Goal: Information Seeking & Learning: Learn about a topic

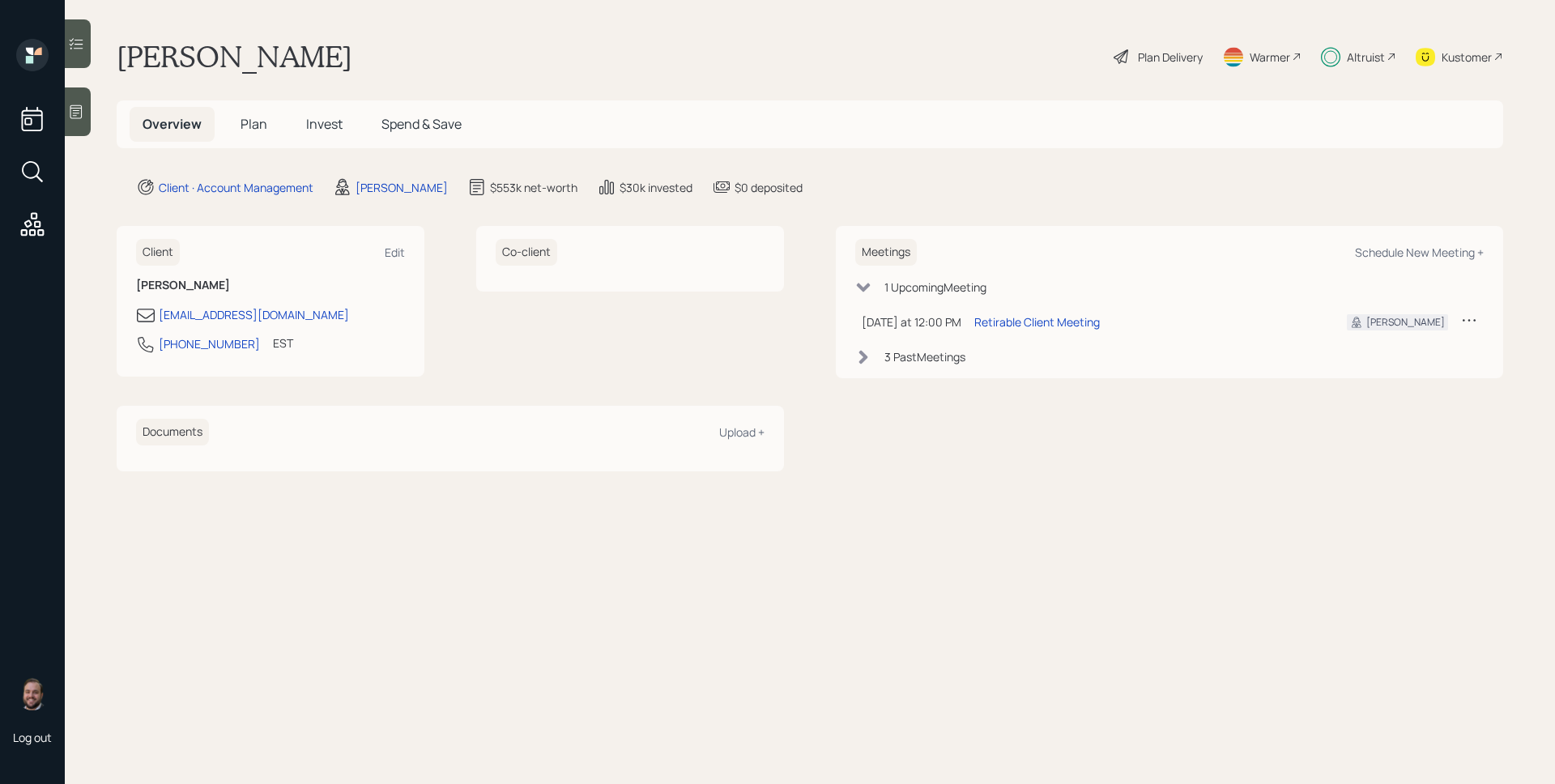
click at [1035, 334] on td "Retirable Client Meeting" at bounding box center [1148, 322] width 360 height 33
click at [1036, 327] on div "Retirable Client Meeting" at bounding box center [1038, 321] width 126 height 17
click at [1337, 51] on icon at bounding box center [1330, 57] width 19 height 20
click at [1156, 52] on div "Plan Delivery" at bounding box center [1171, 57] width 65 height 17
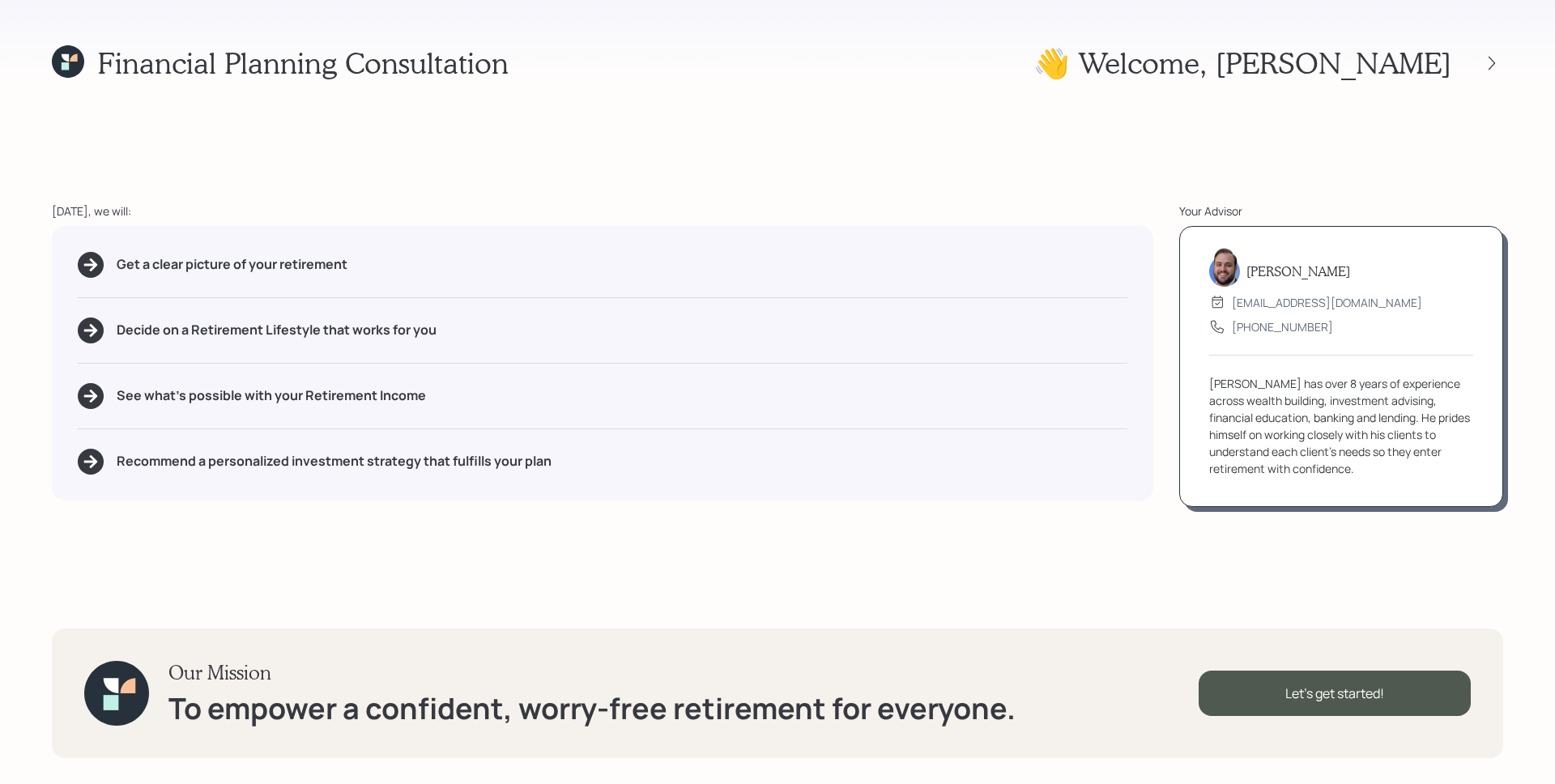
click at [892, 258] on div "Get a clear picture of your retirement" at bounding box center [603, 265] width 1050 height 26
click at [1491, 57] on icon at bounding box center [1492, 63] width 17 height 17
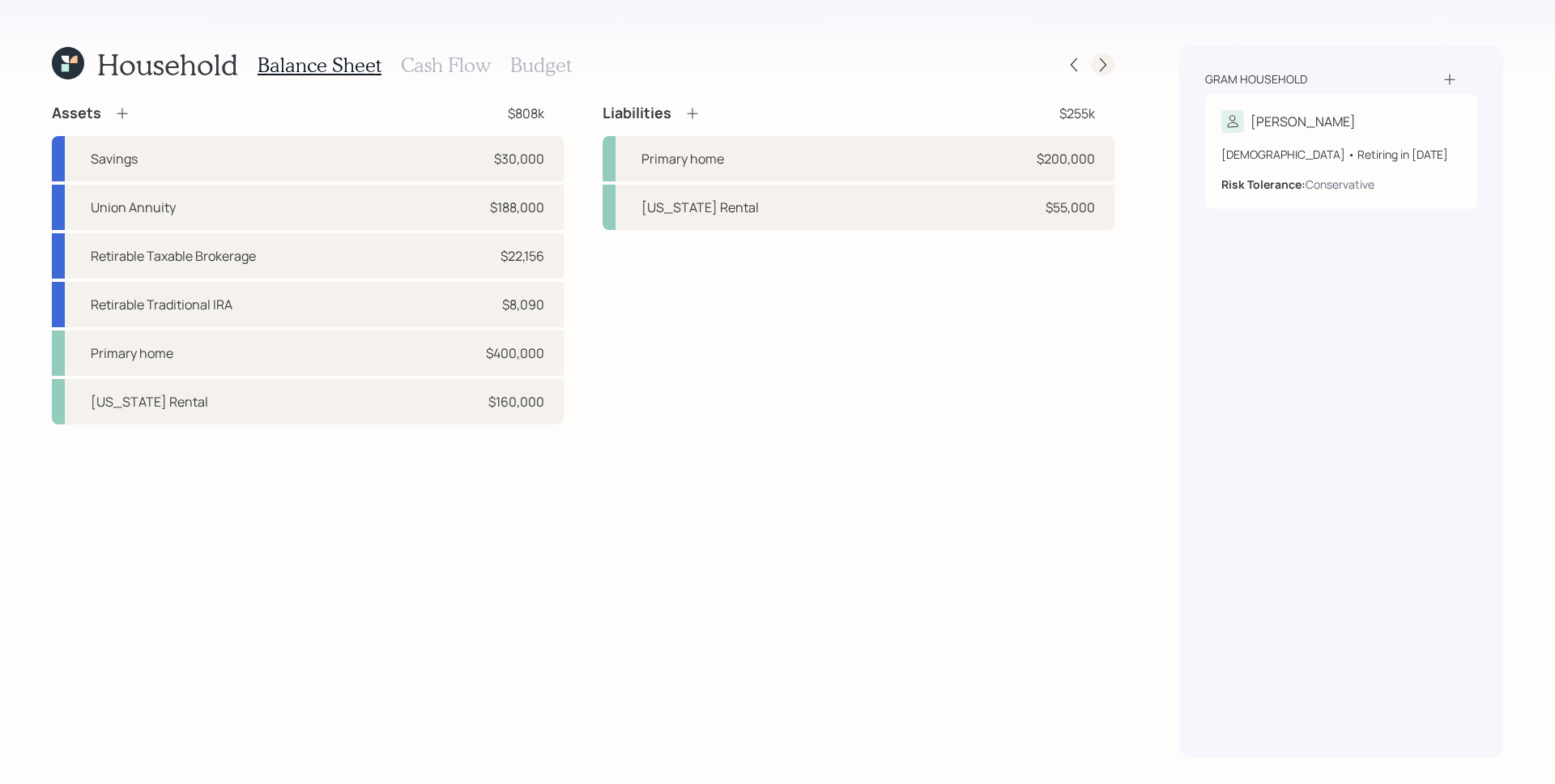
click at [1109, 57] on icon at bounding box center [1103, 65] width 17 height 17
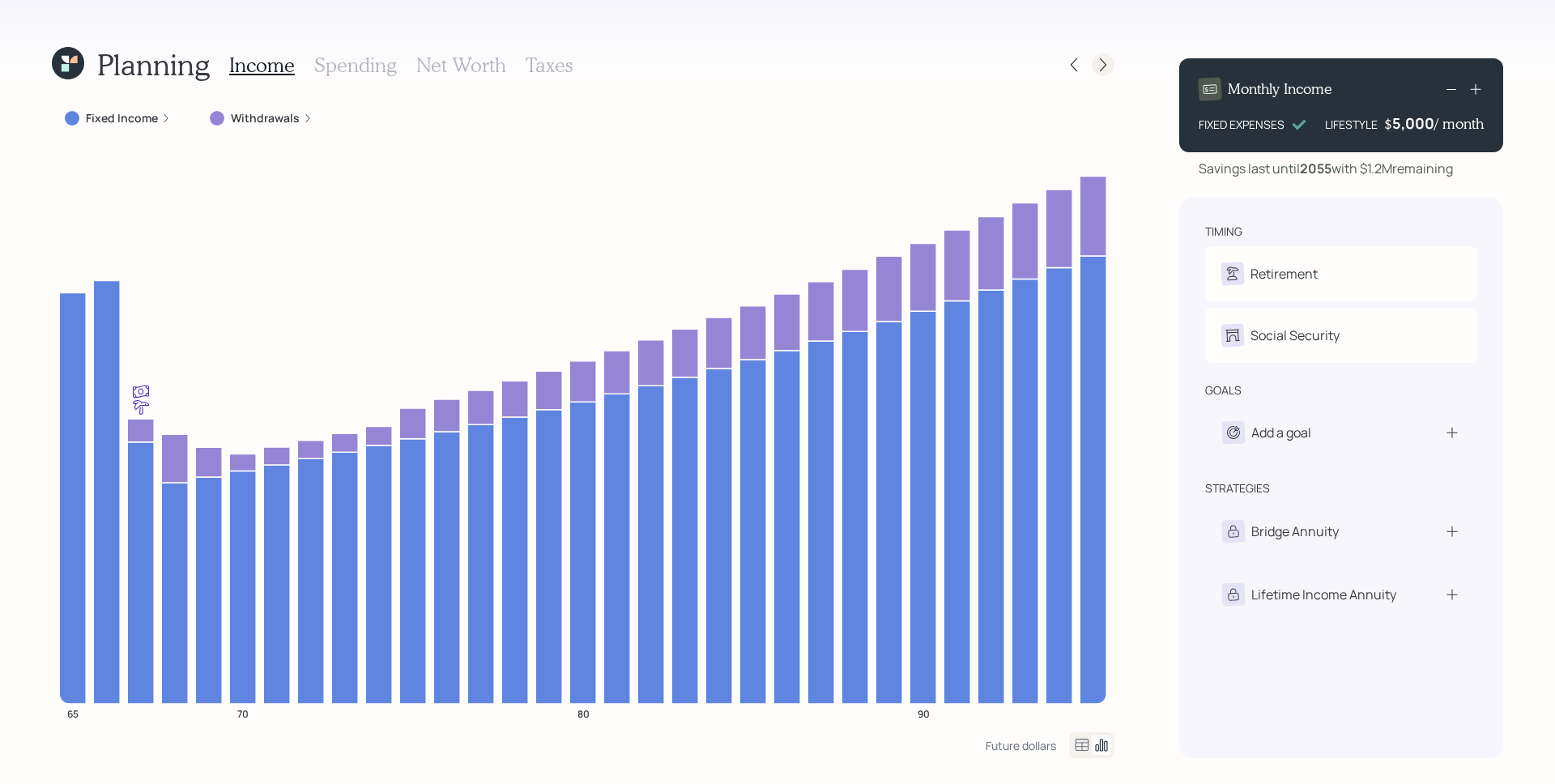
click at [1097, 61] on icon at bounding box center [1103, 65] width 17 height 17
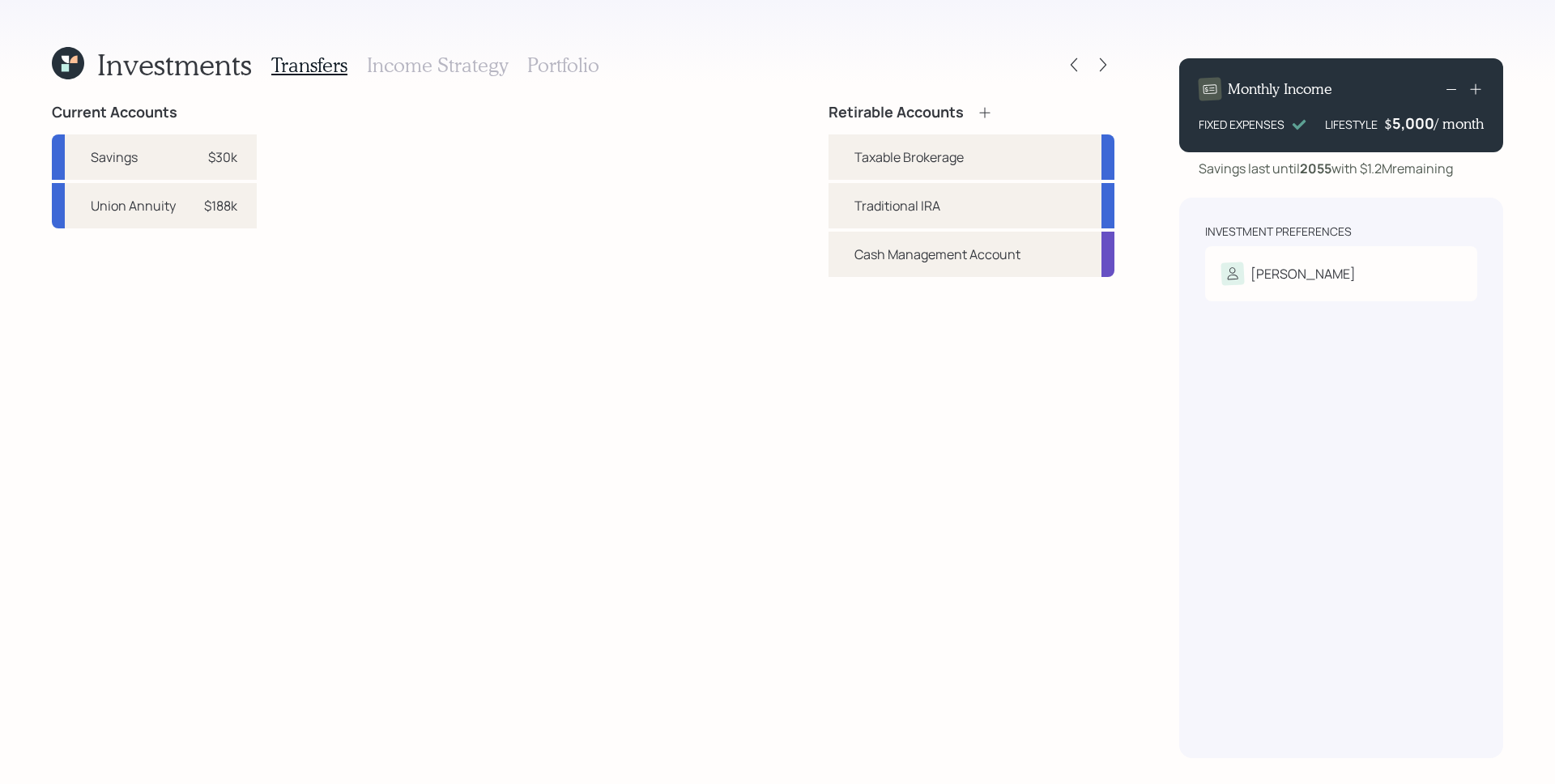
click at [393, 61] on h3 "Income Strategy" at bounding box center [437, 65] width 141 height 24
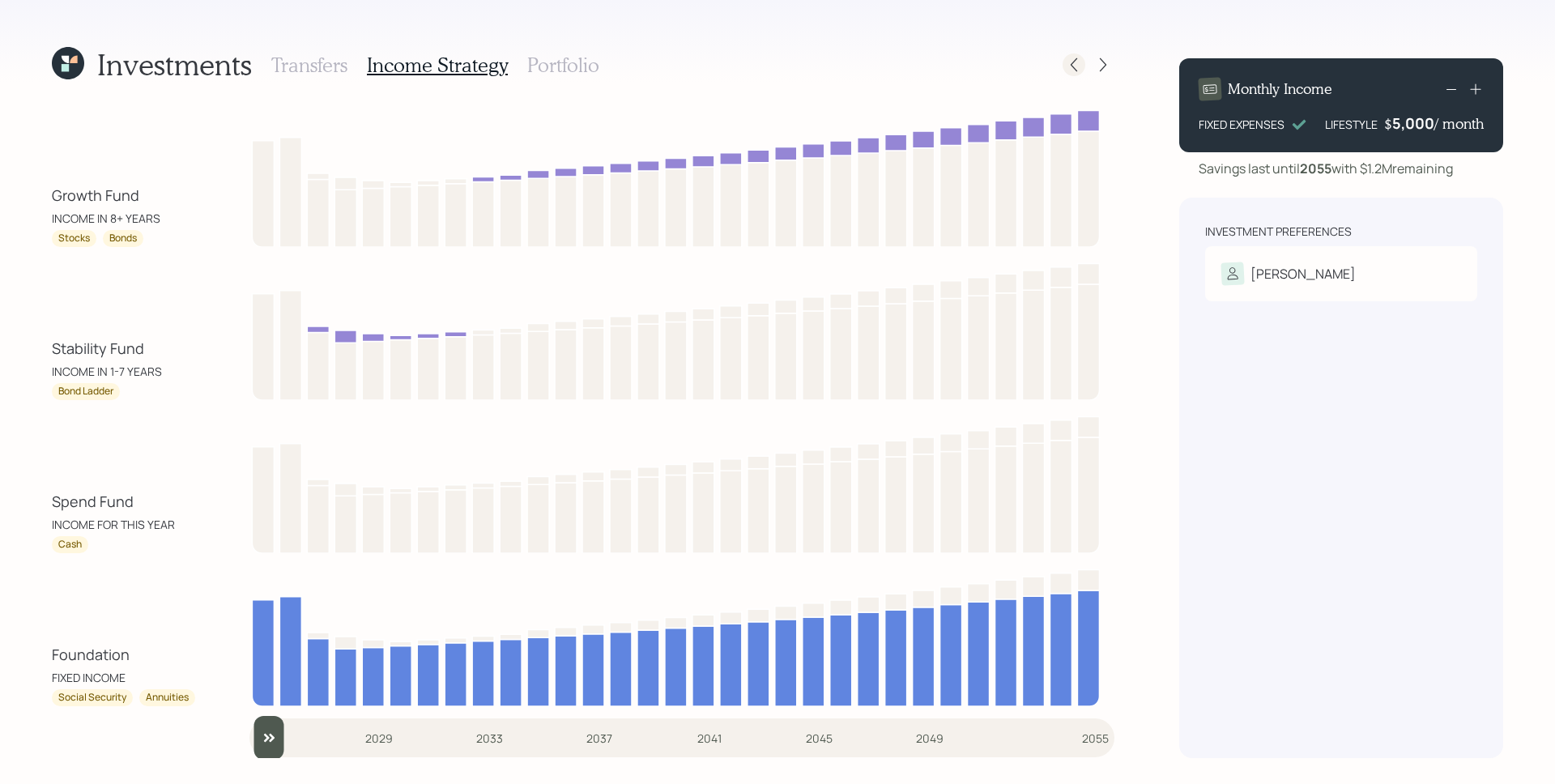
click at [1072, 61] on icon at bounding box center [1074, 65] width 17 height 17
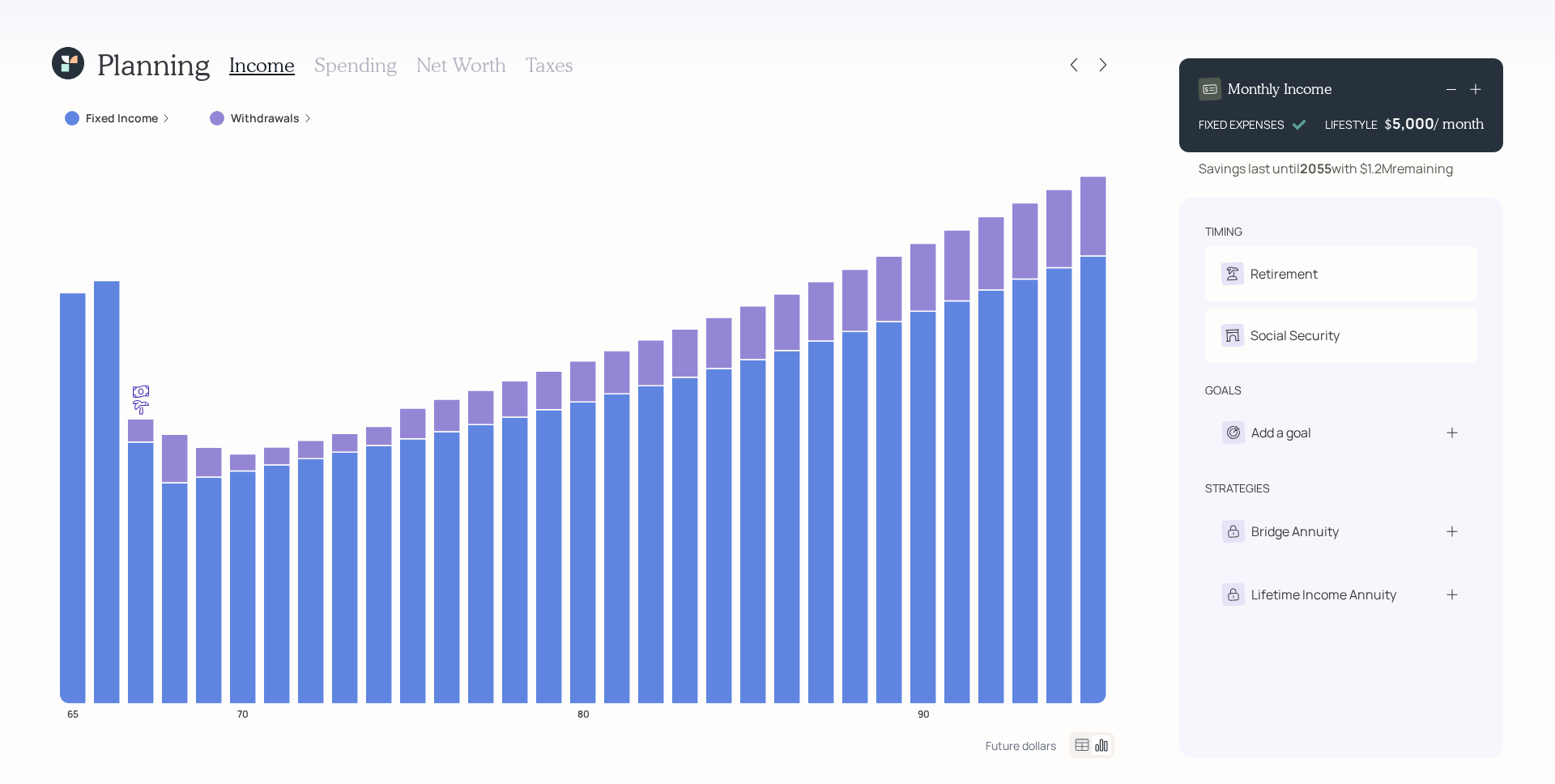
click at [375, 57] on h3 "Spending" at bounding box center [356, 65] width 83 height 24
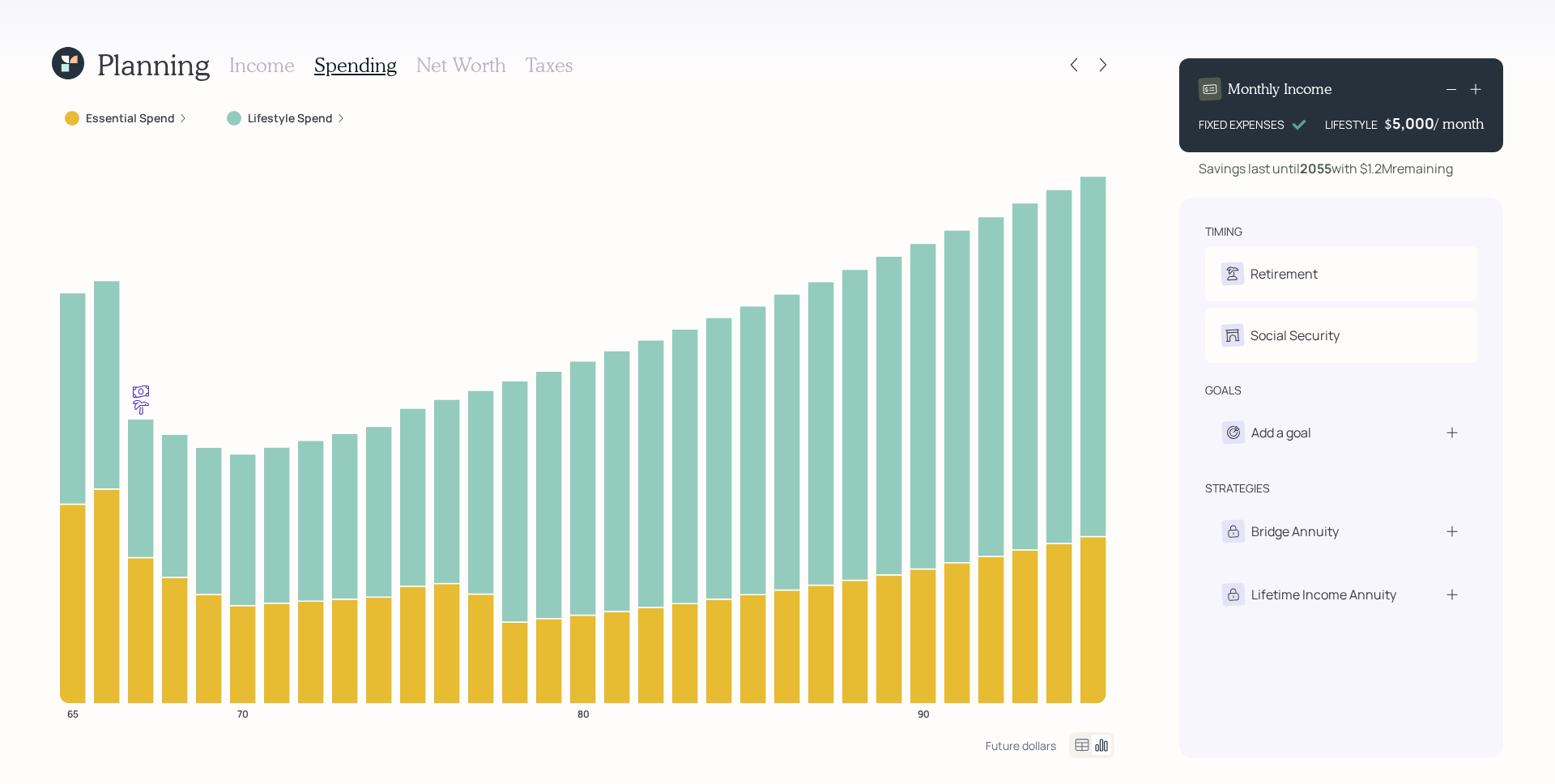
click at [321, 122] on label "Lifestyle Spend" at bounding box center [290, 118] width 85 height 17
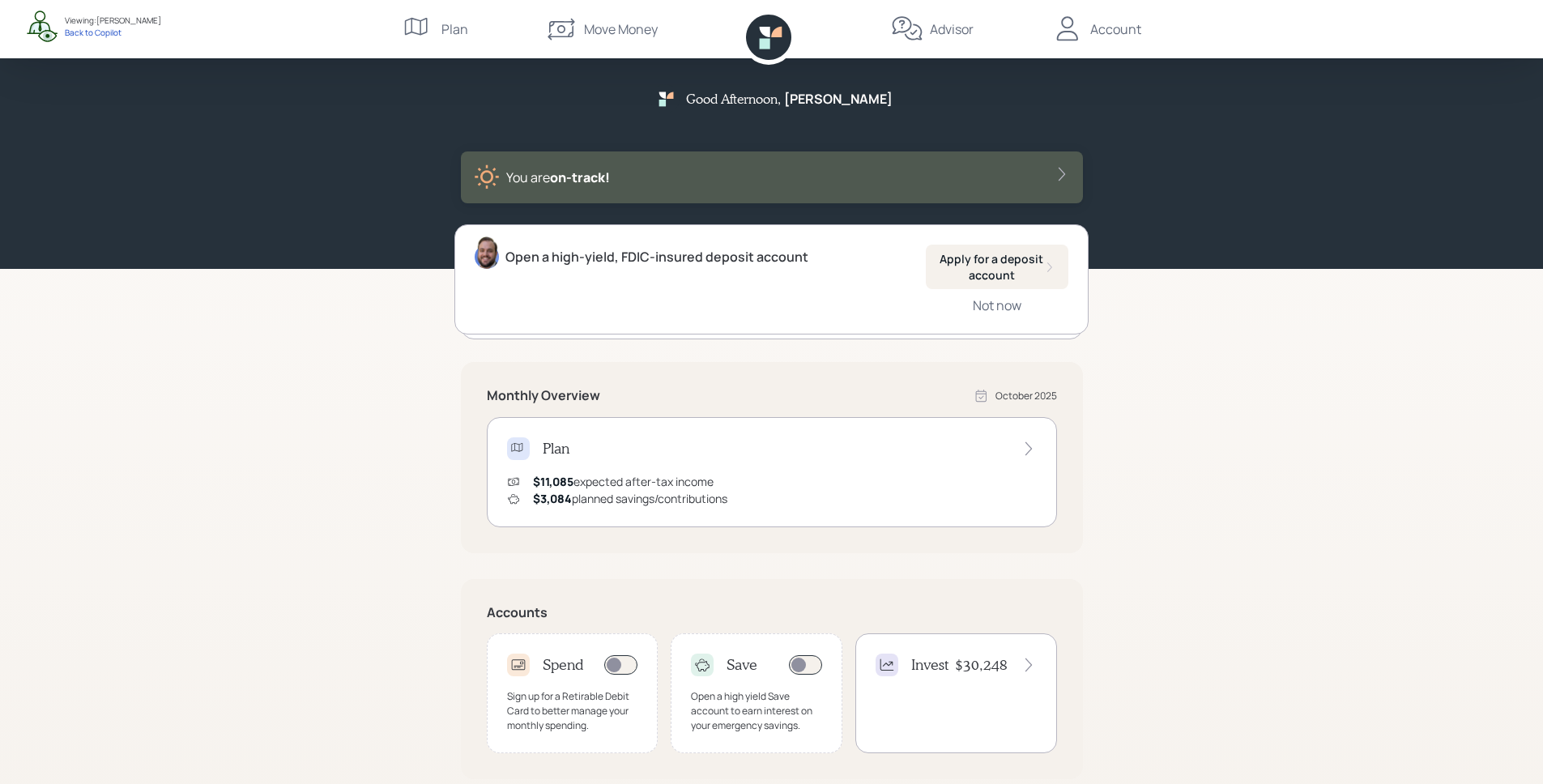
click at [1176, 308] on div "Good Afternoon , [PERSON_NAME] are on‑track! Open a high-yield, FDIC-insured de…" at bounding box center [771, 502] width 1543 height 1004
click at [1291, 288] on div "Good Afternoon , [PERSON_NAME] are on‑track! Open a high-yield, FDIC-insured de…" at bounding box center [771, 502] width 1543 height 1004
click at [988, 310] on div "Not now" at bounding box center [997, 305] width 49 height 17
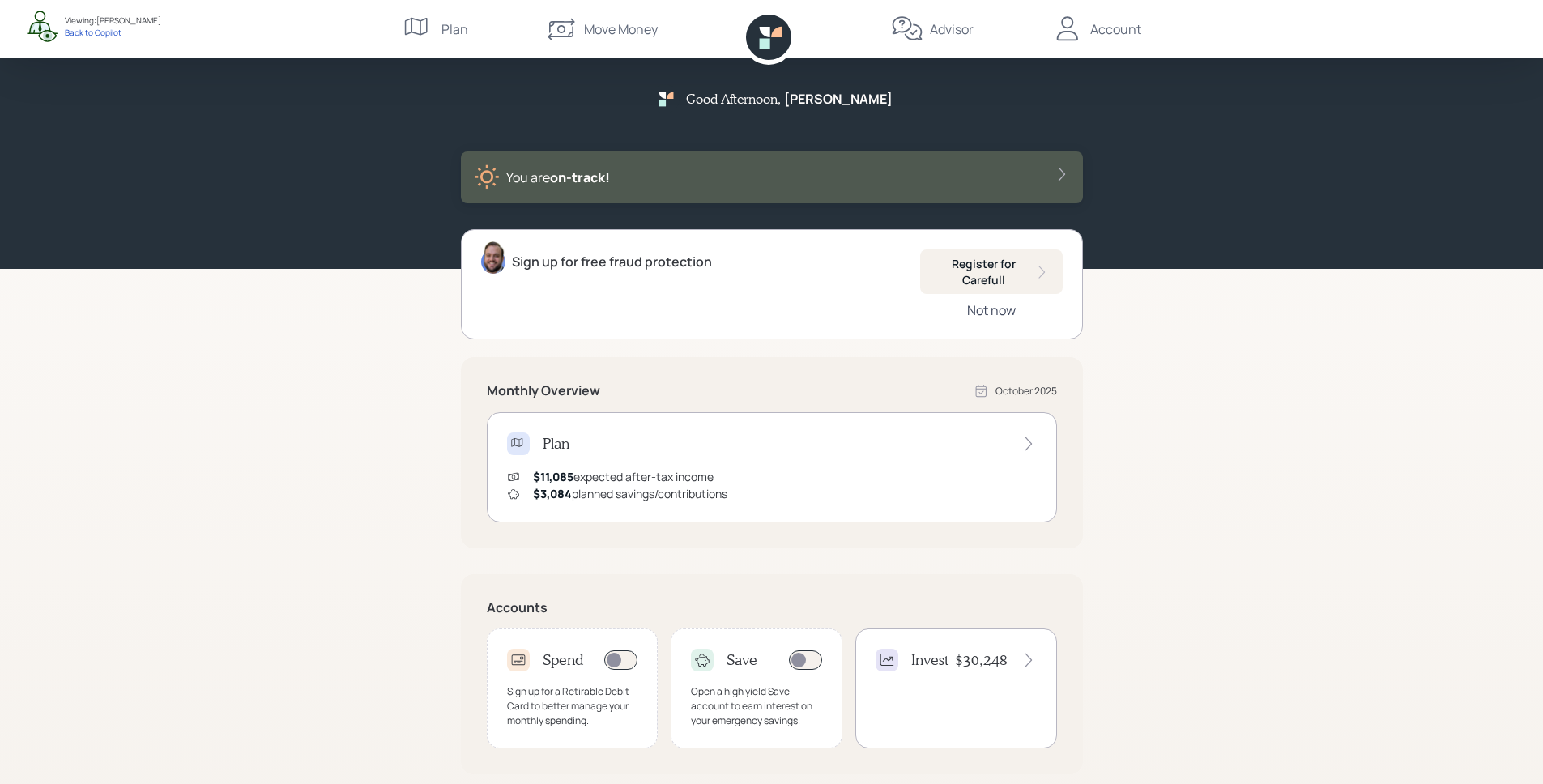
click at [999, 306] on div "Not now" at bounding box center [991, 310] width 49 height 17
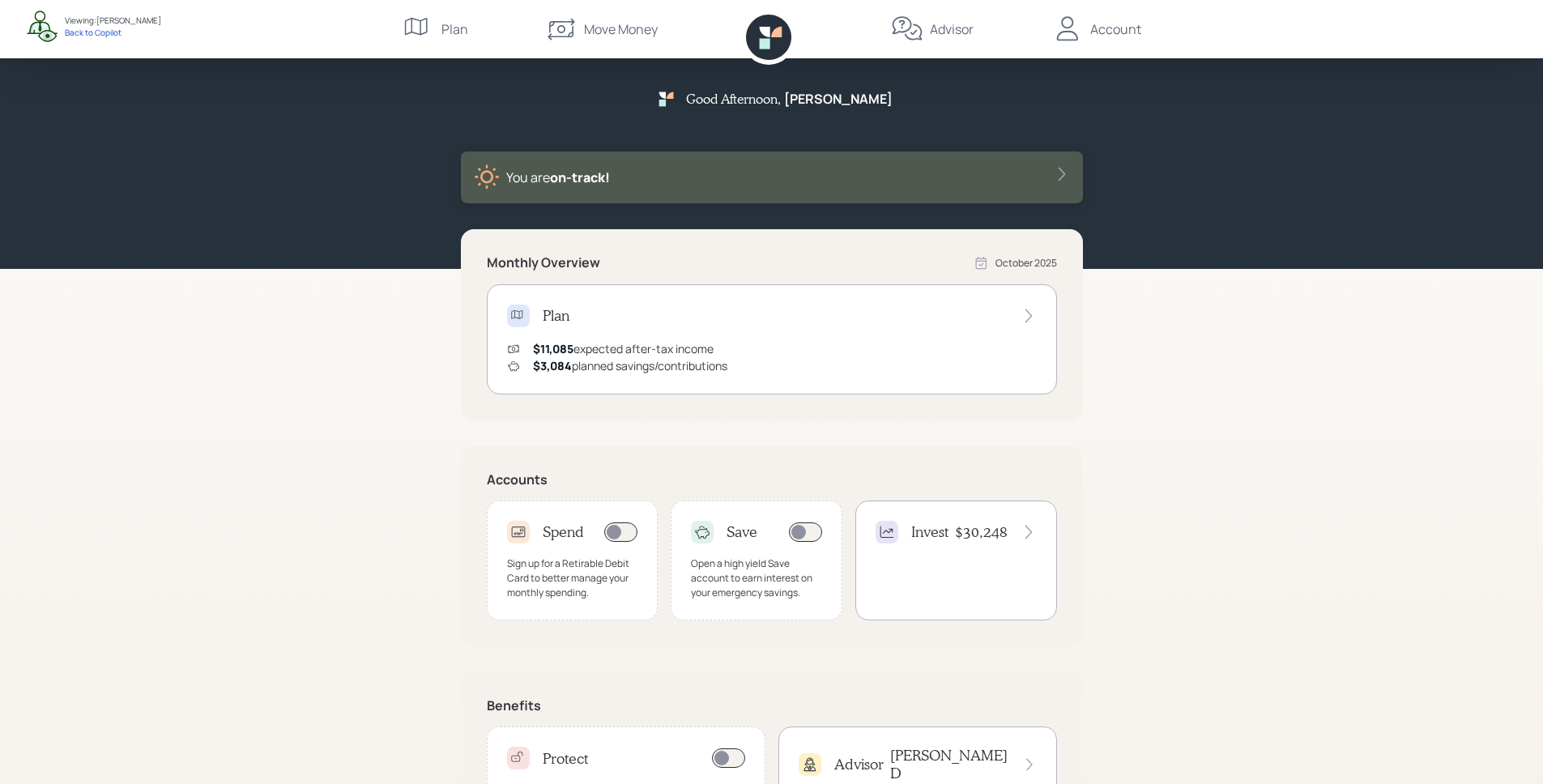
click at [802, 309] on div "Plan" at bounding box center [772, 316] width 529 height 23
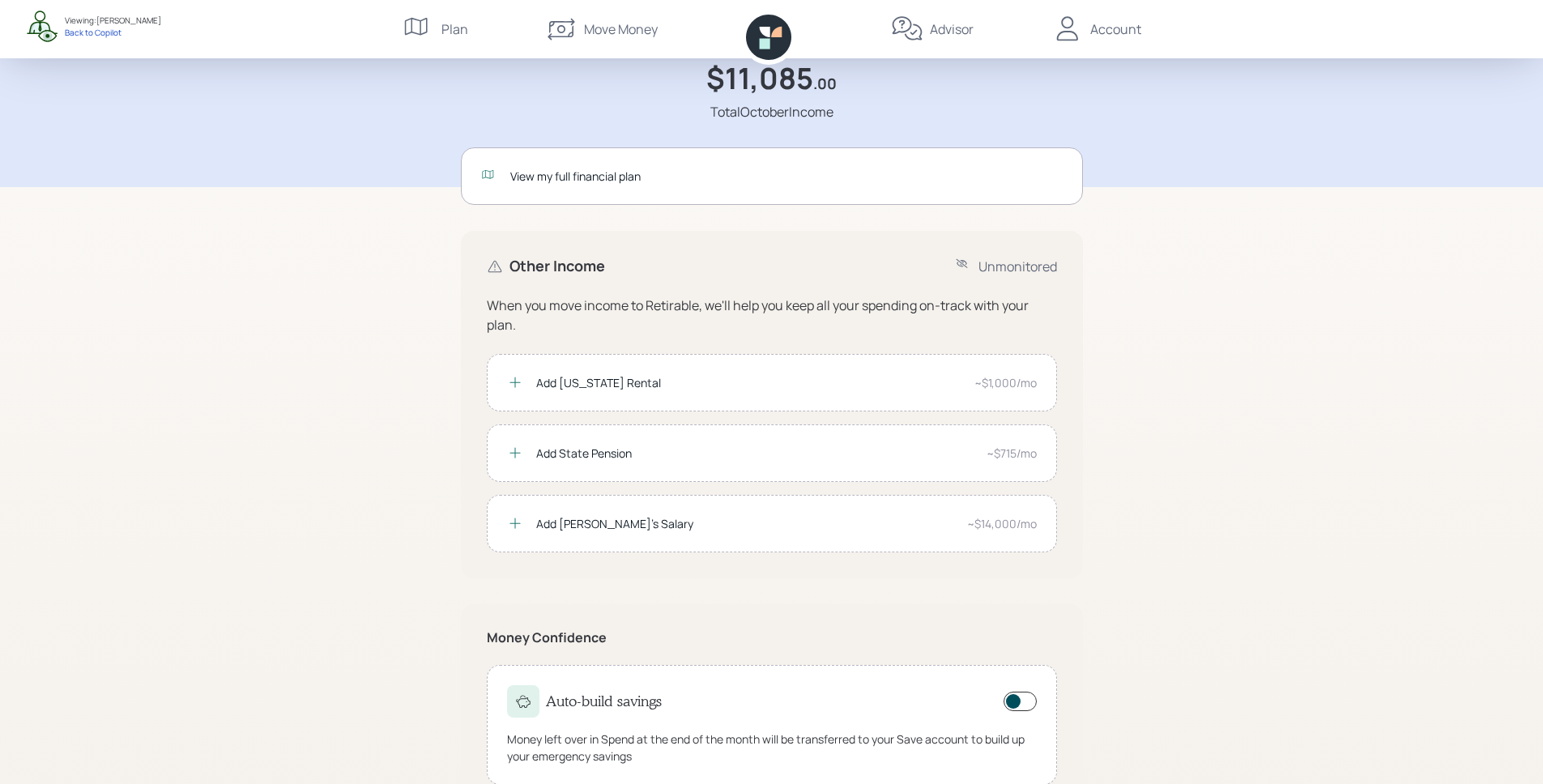
scroll to position [94, 0]
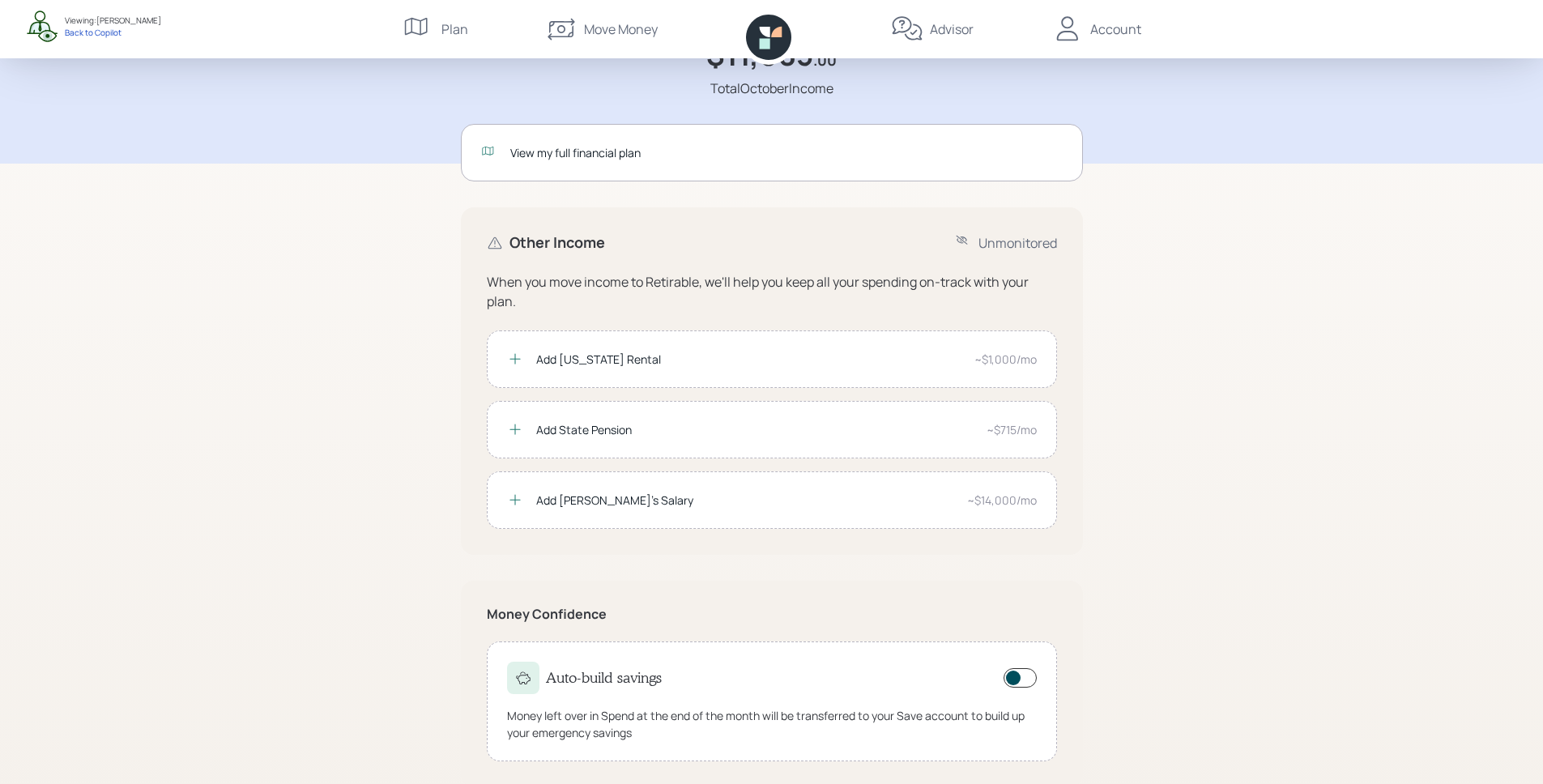
click at [1265, 421] on div "Plan $11,085 .00 Total October Income View my full financial plan Other Income …" at bounding box center [771, 359] width 1543 height 907
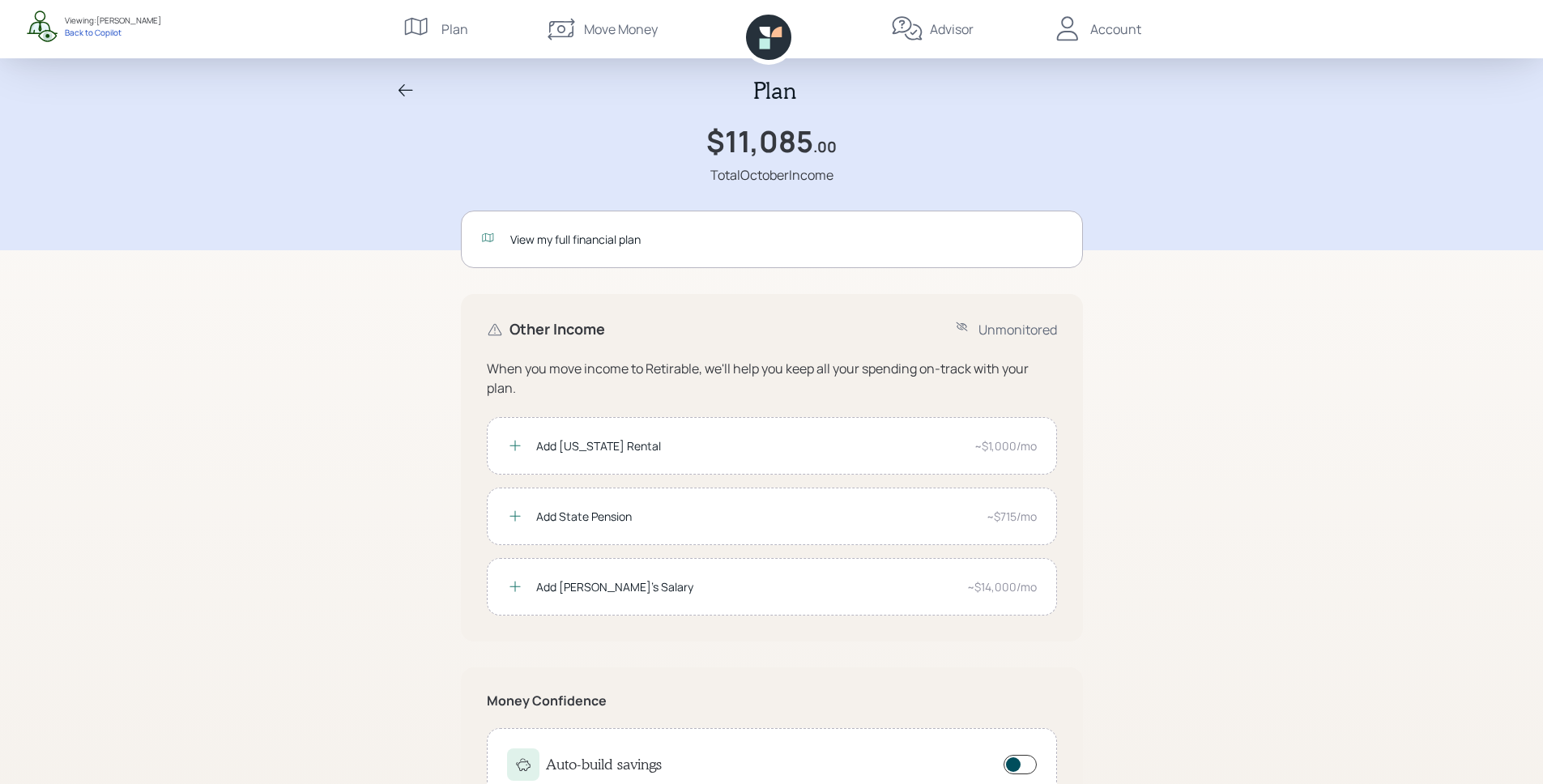
scroll to position [0, 0]
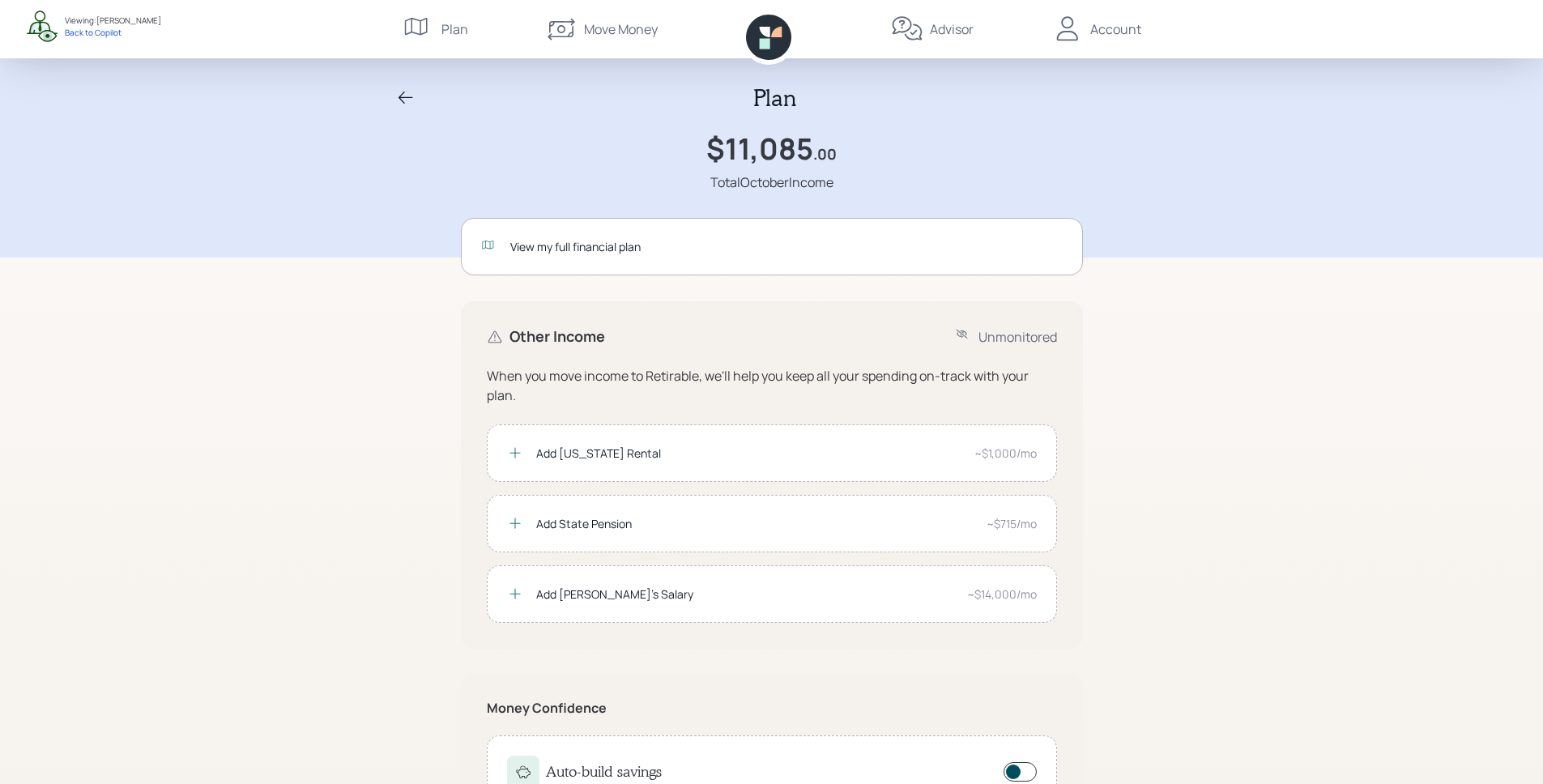
click at [706, 251] on div "View my full financial plan" at bounding box center [786, 246] width 552 height 17
click at [755, 34] on icon at bounding box center [768, 38] width 45 height 45
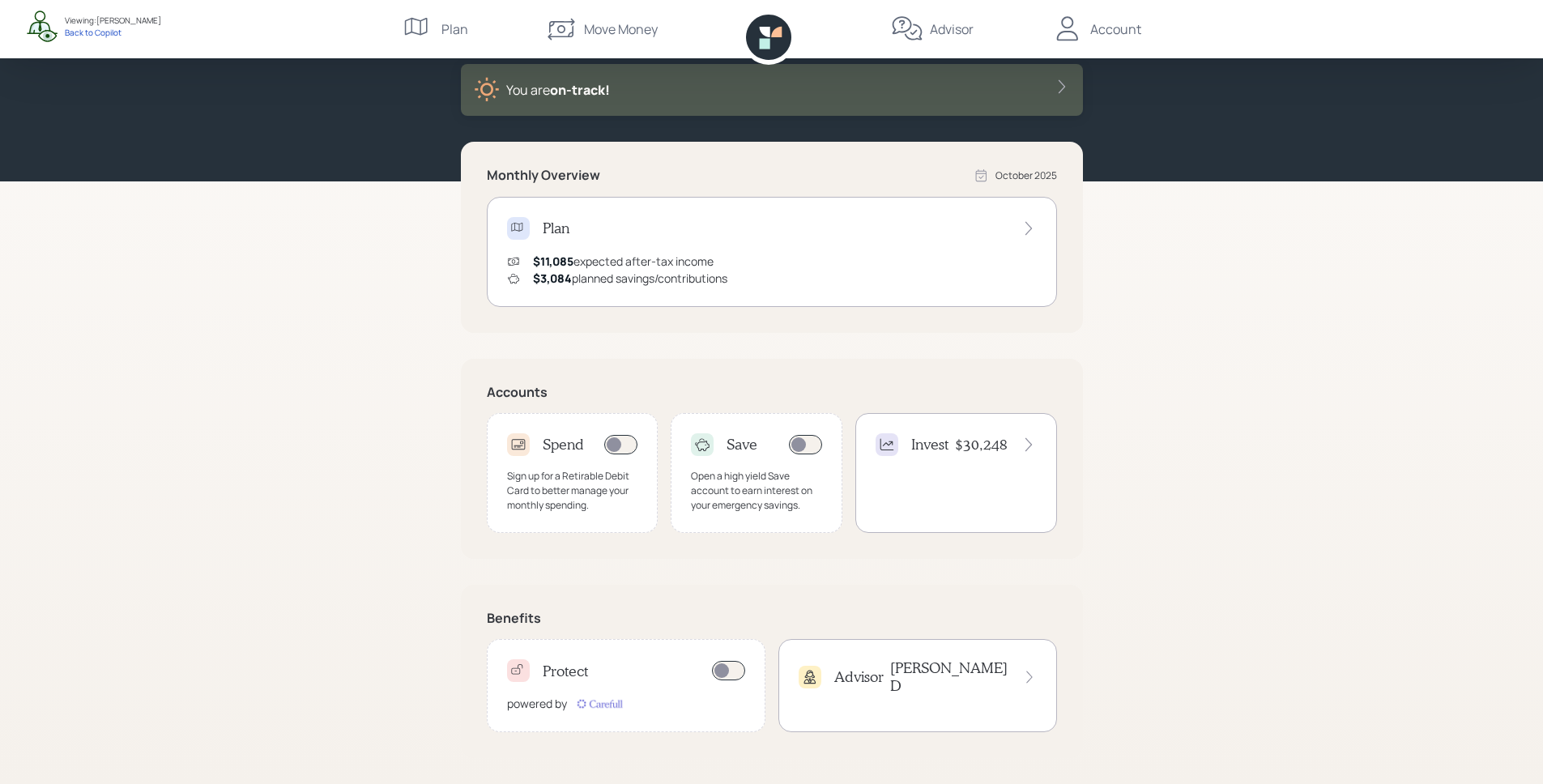
scroll to position [87, 0]
drag, startPoint x: 486, startPoint y: 395, endPoint x: 575, endPoint y: 401, distance: 89.2
click at [575, 401] on div "Accounts Spend Sign up for a Retirable Debit Card to better manage your monthly…" at bounding box center [772, 458] width 622 height 200
click at [563, 493] on div "Sign up for a Retirable Debit Card to better manage your monthly spending." at bounding box center [573, 491] width 131 height 44
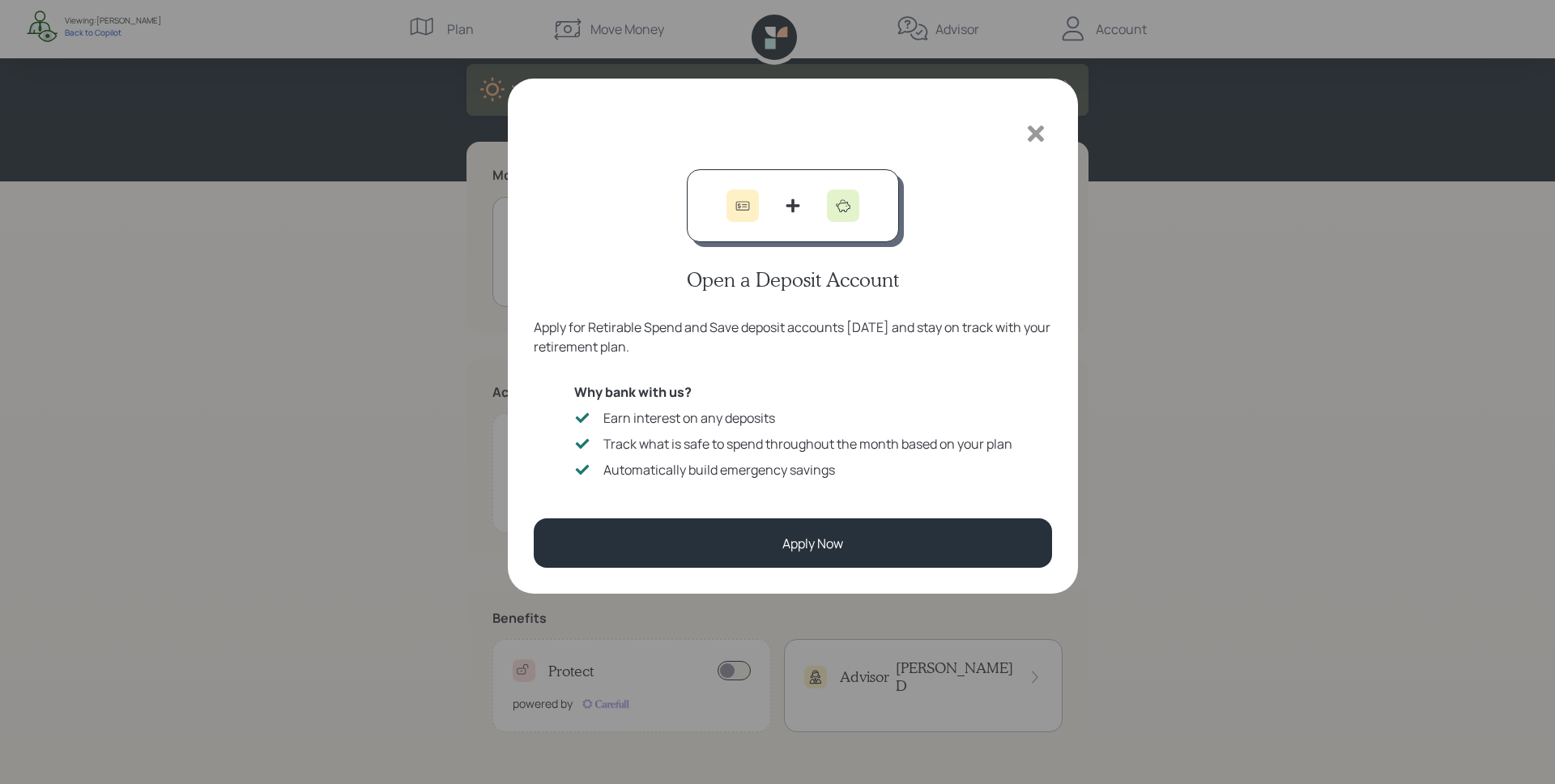
click at [1032, 140] on icon at bounding box center [1036, 134] width 17 height 17
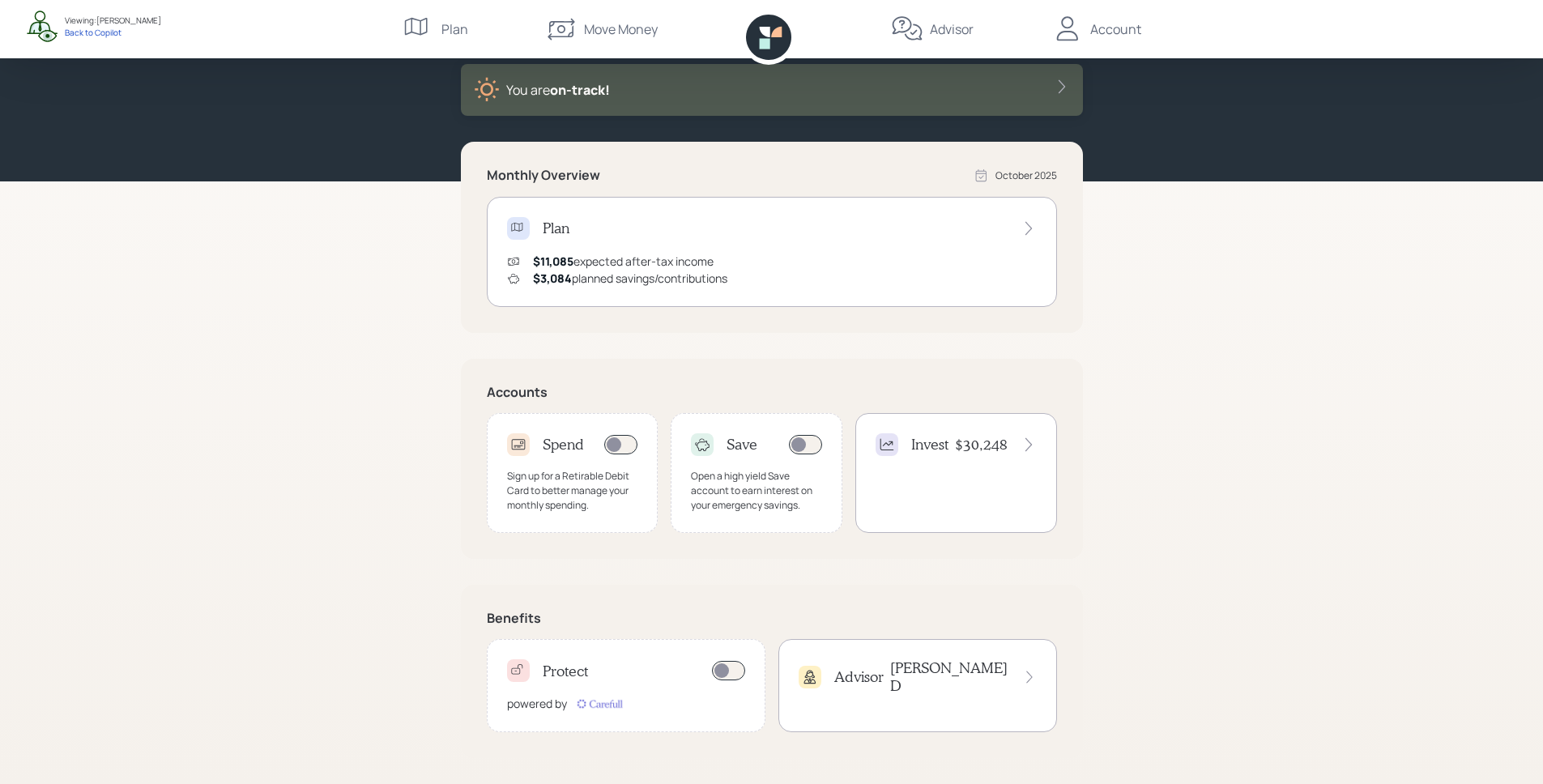
click at [958, 464] on div "Invest $30,248" at bounding box center [955, 472] width 202 height 120
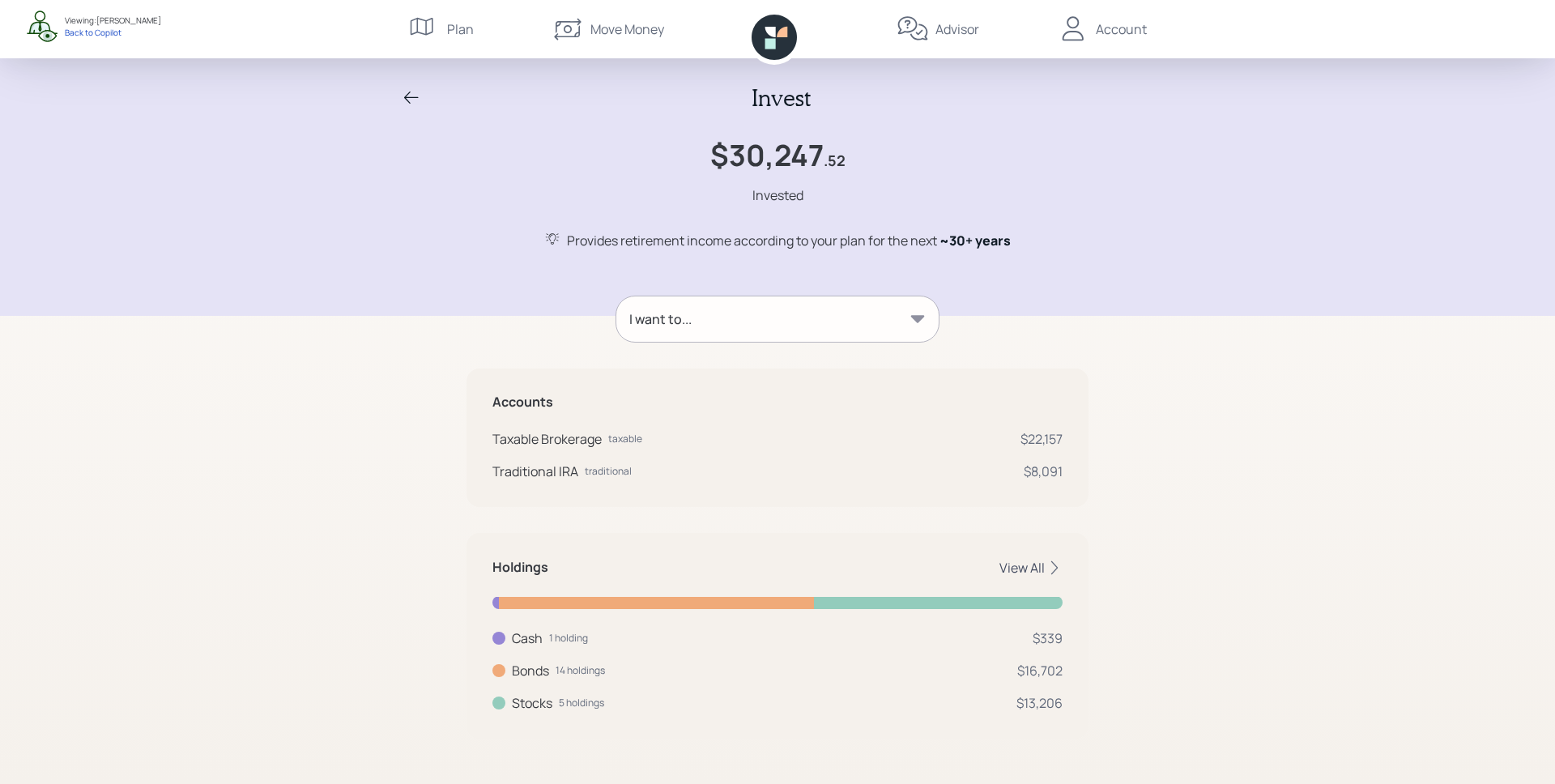
click at [1047, 565] on icon at bounding box center [1054, 567] width 17 height 17
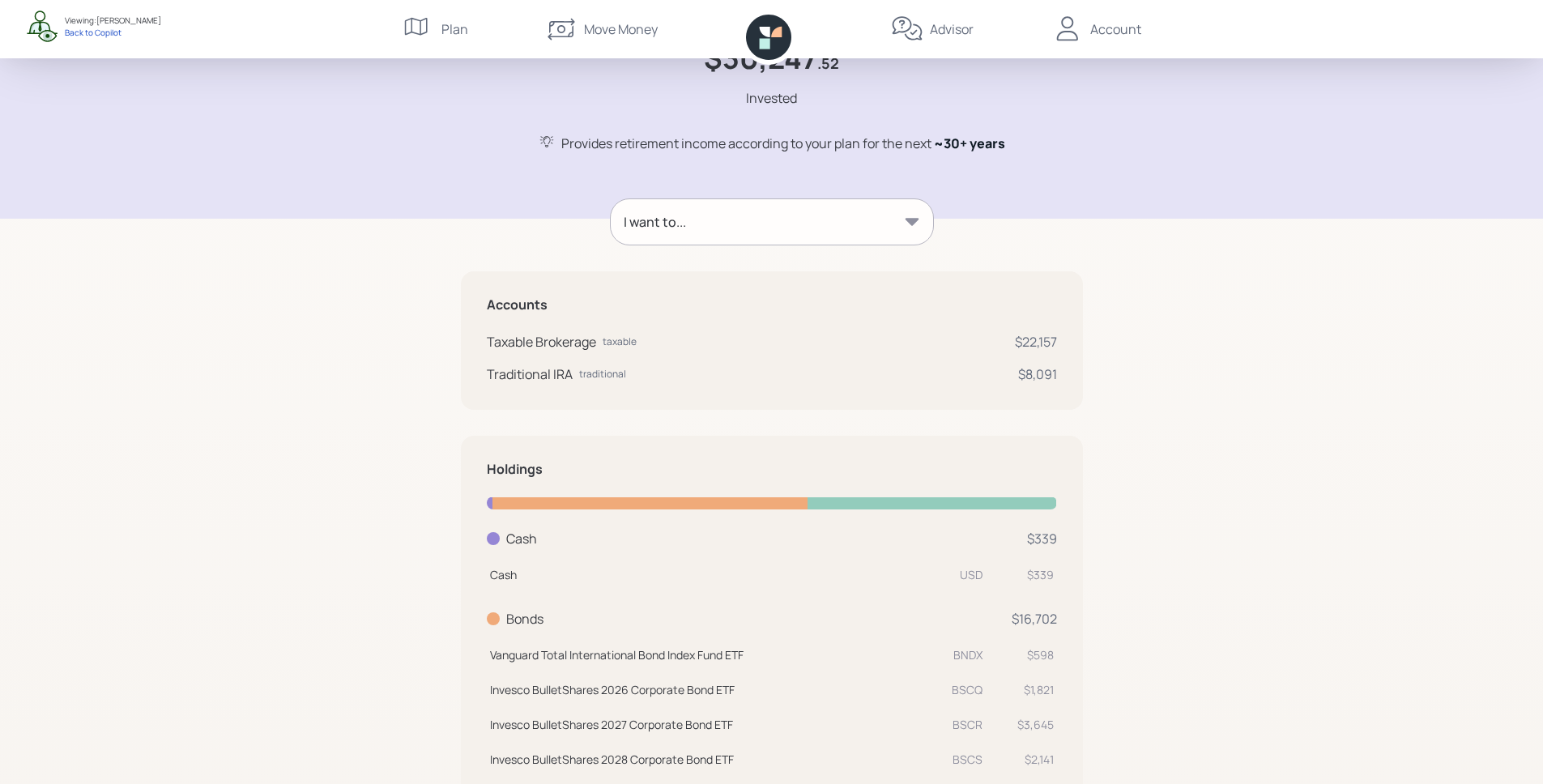
scroll to position [37, 0]
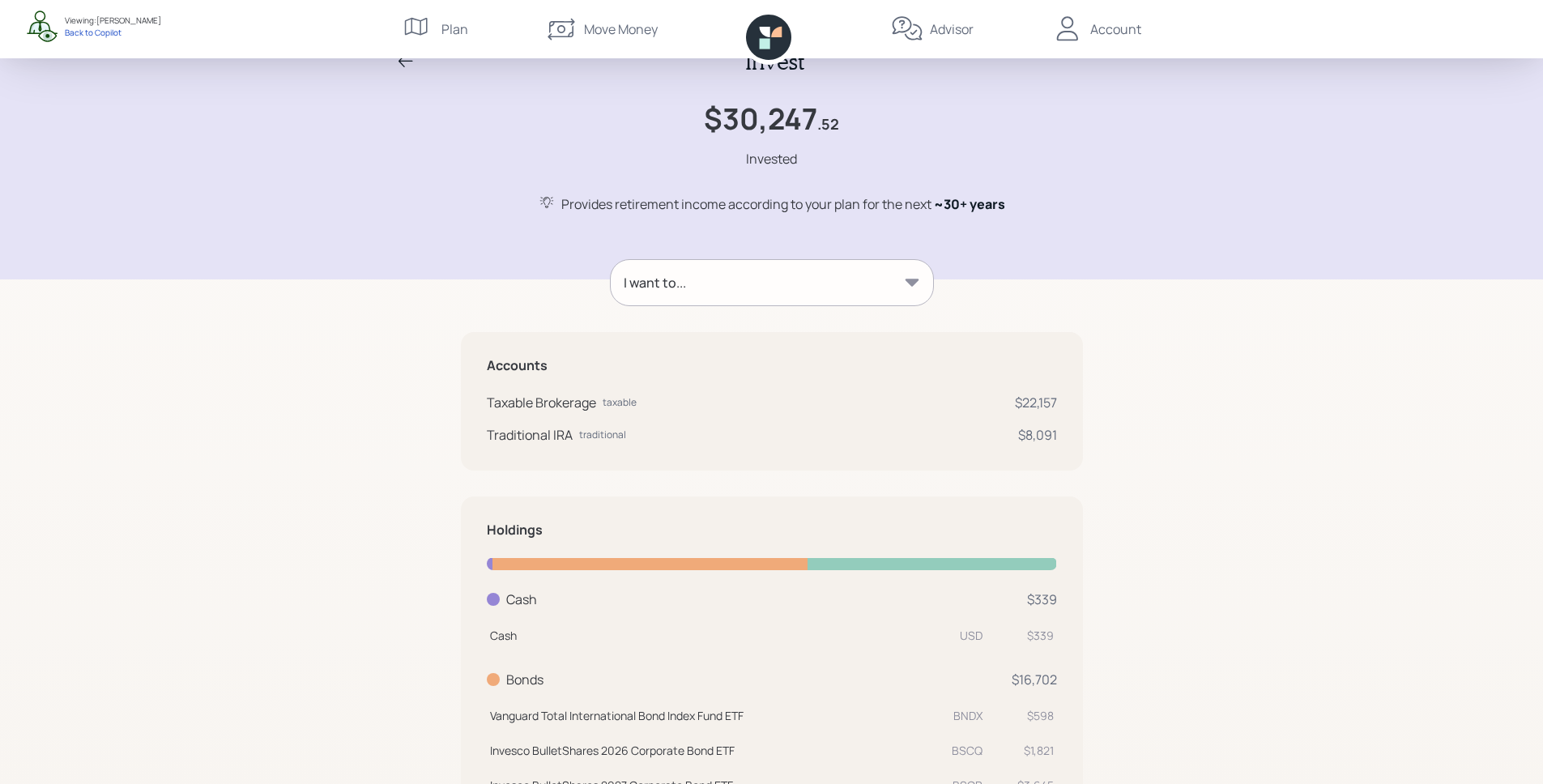
click at [768, 290] on div "I want to..." at bounding box center [771, 283] width 322 height 45
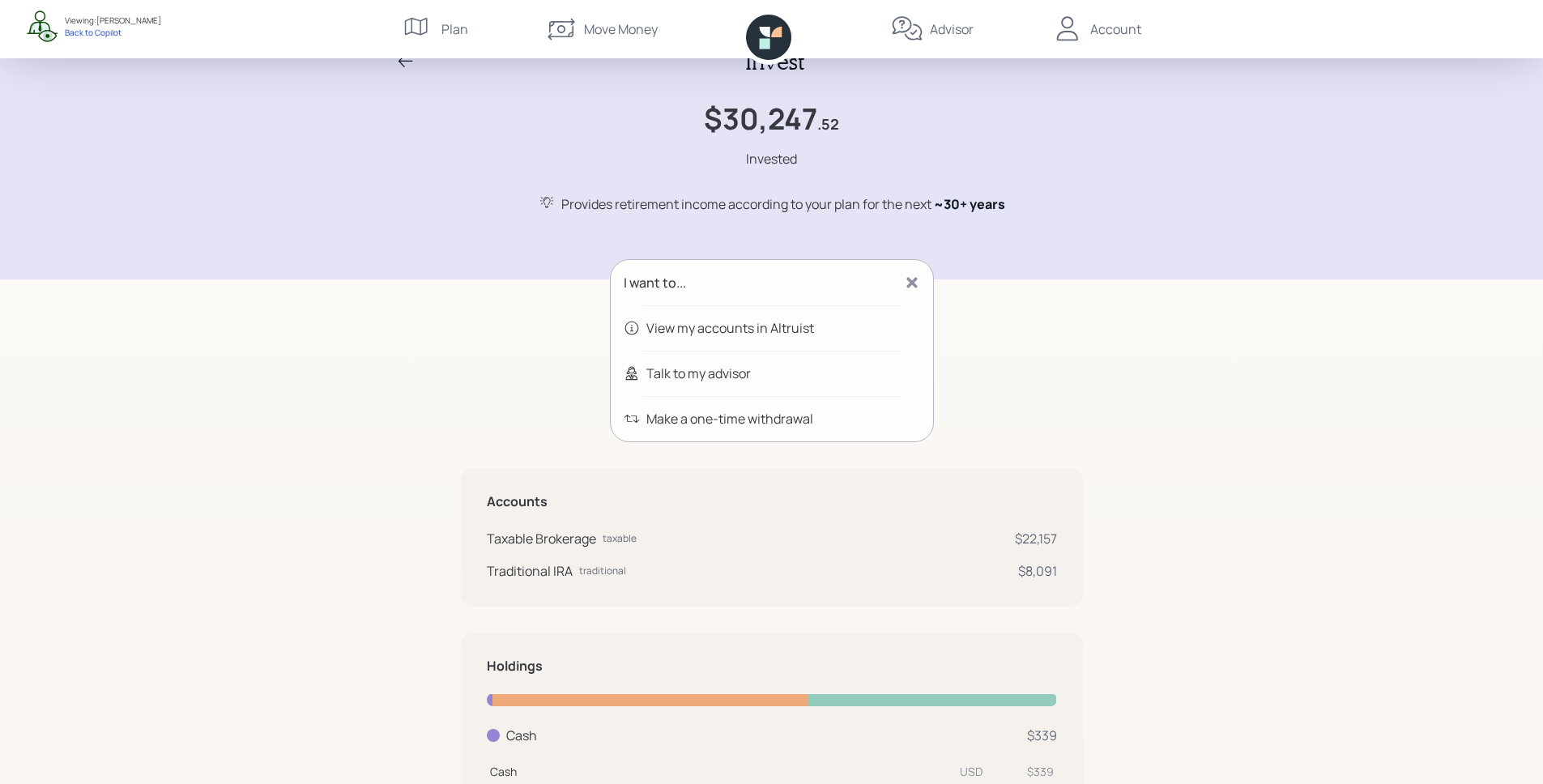
click at [711, 368] on div "Talk to my advisor" at bounding box center [699, 373] width 105 height 19
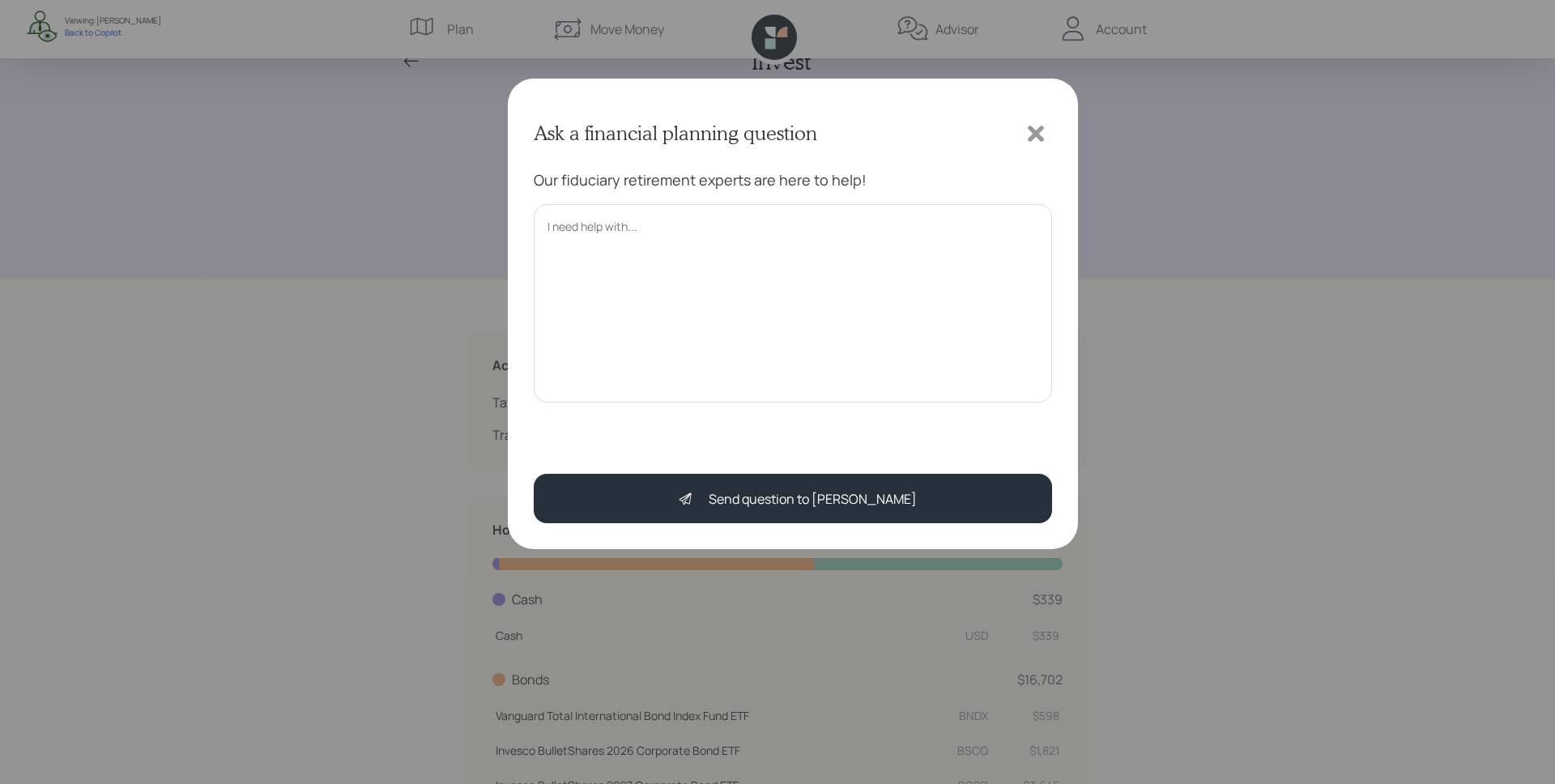
click at [1039, 129] on icon at bounding box center [1036, 134] width 17 height 17
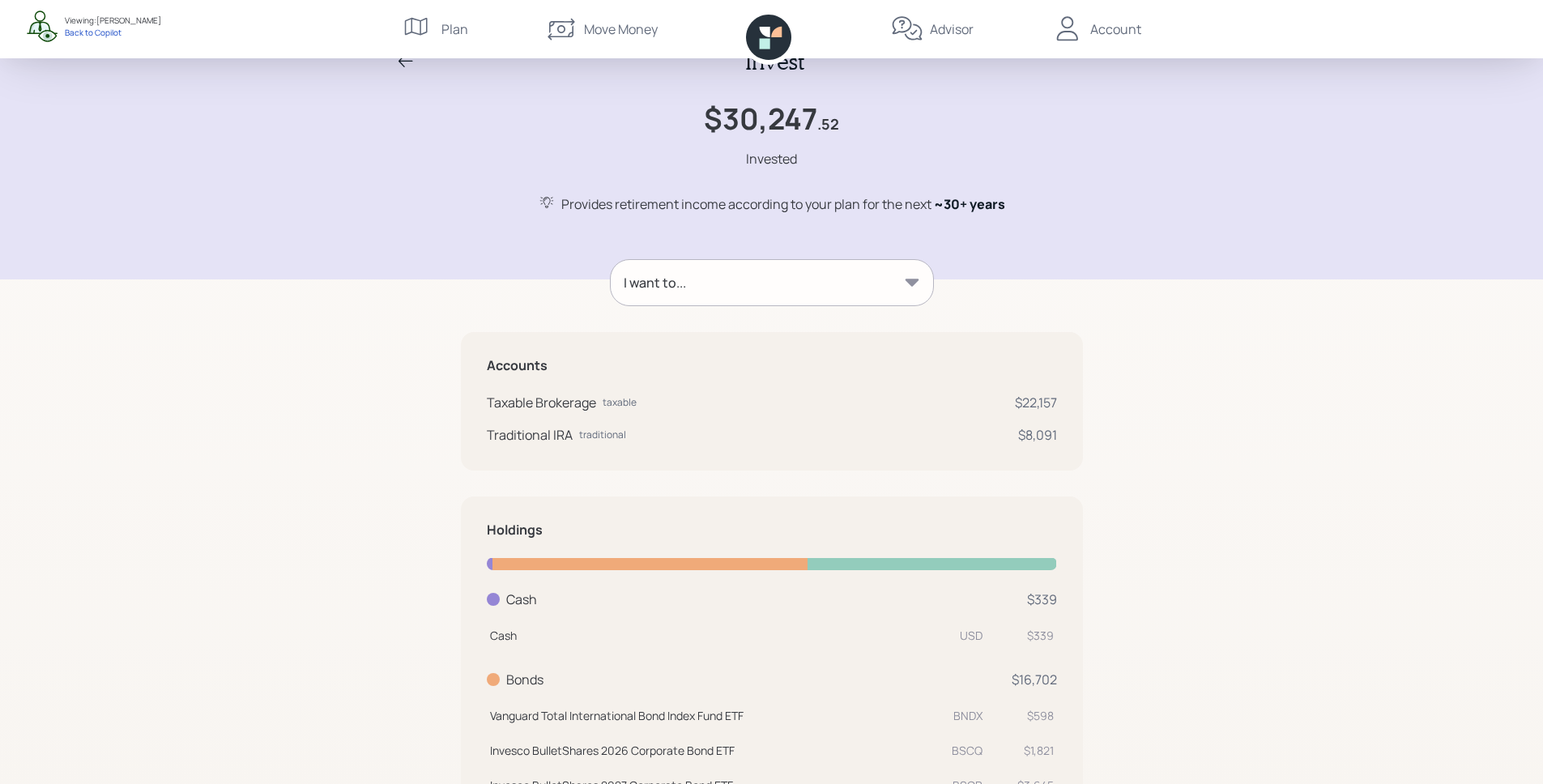
click at [725, 282] on div "I want to..." at bounding box center [771, 283] width 322 height 45
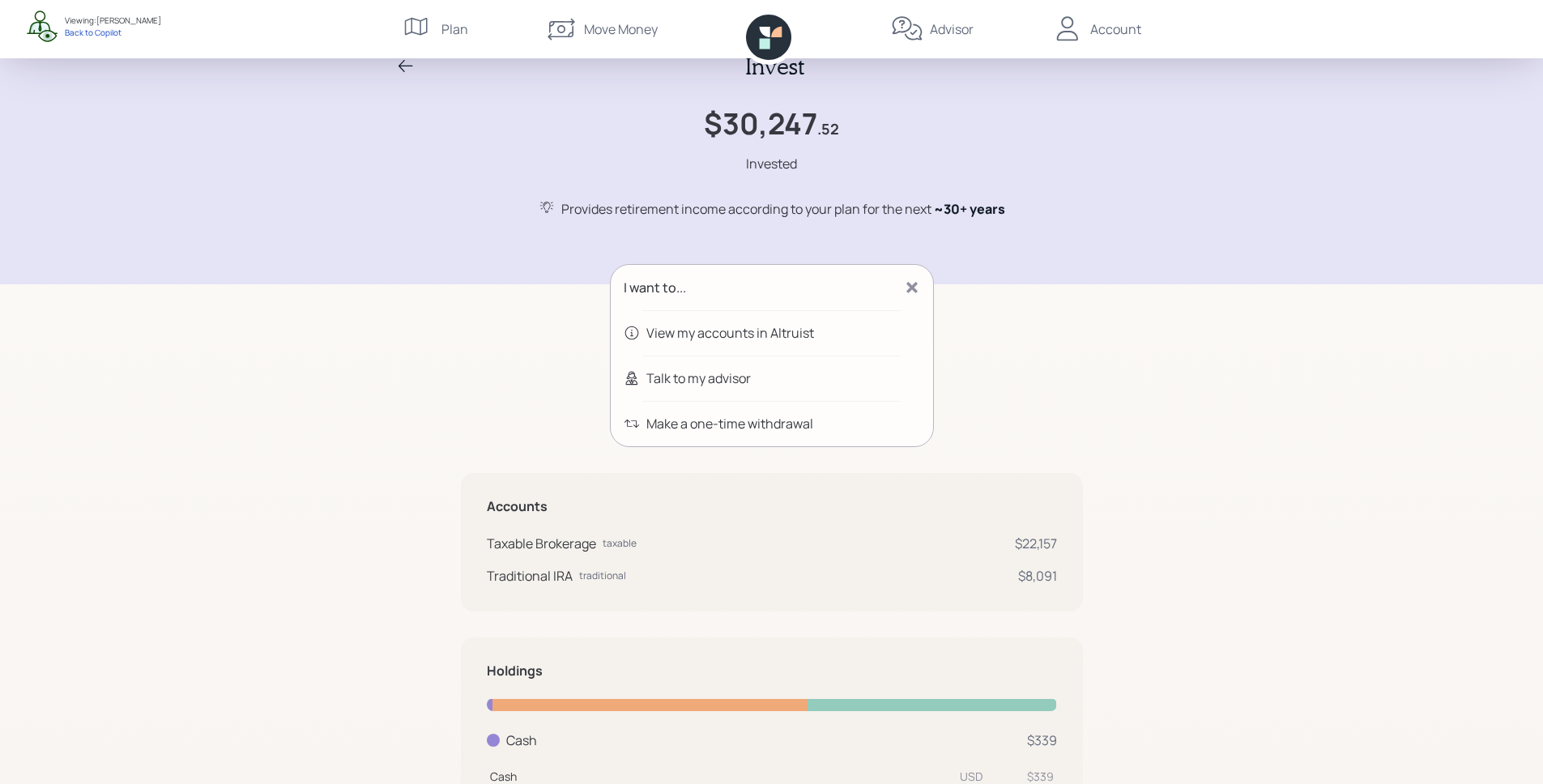
scroll to position [0, 0]
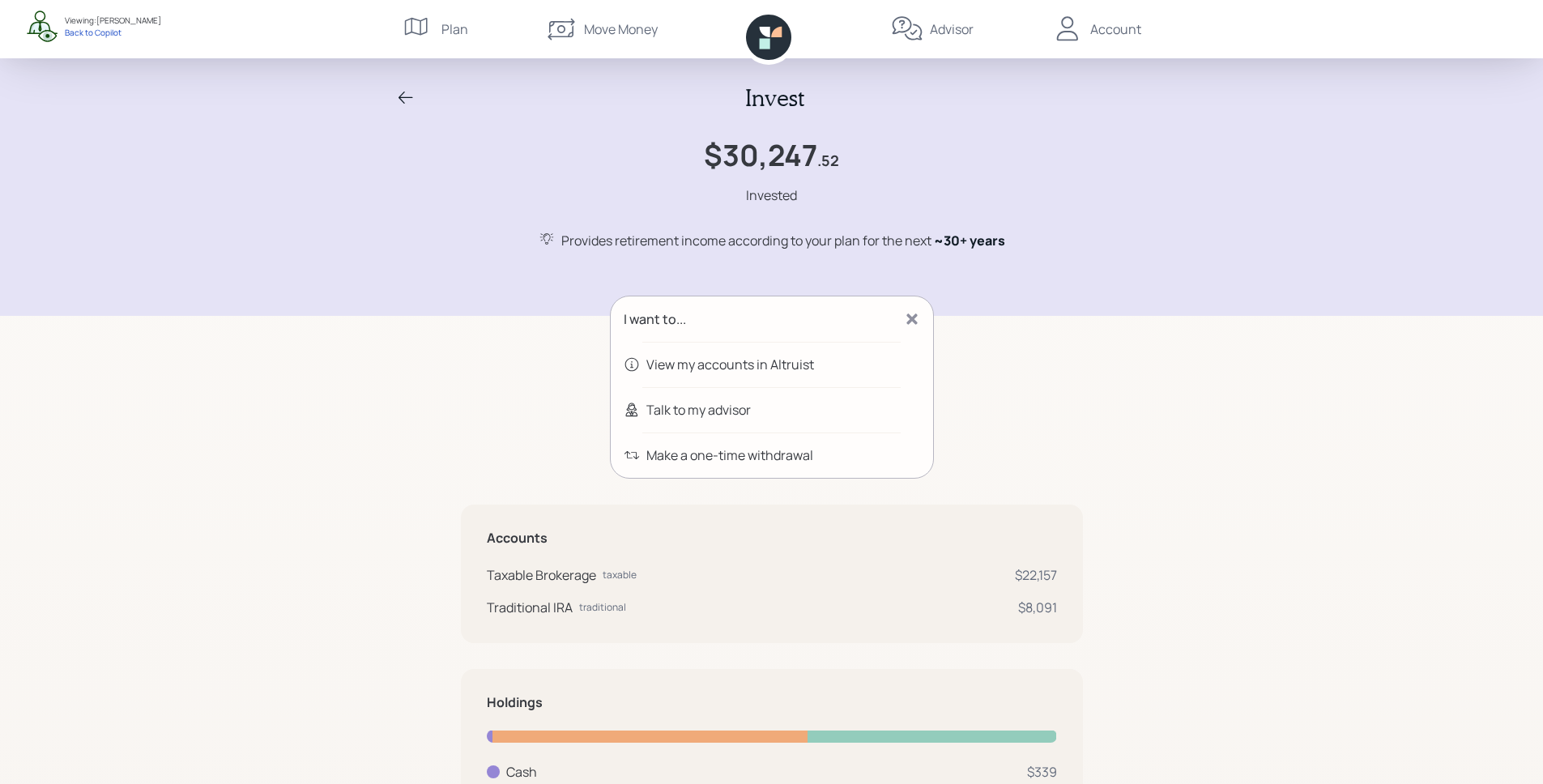
click at [771, 39] on icon at bounding box center [768, 38] width 45 height 45
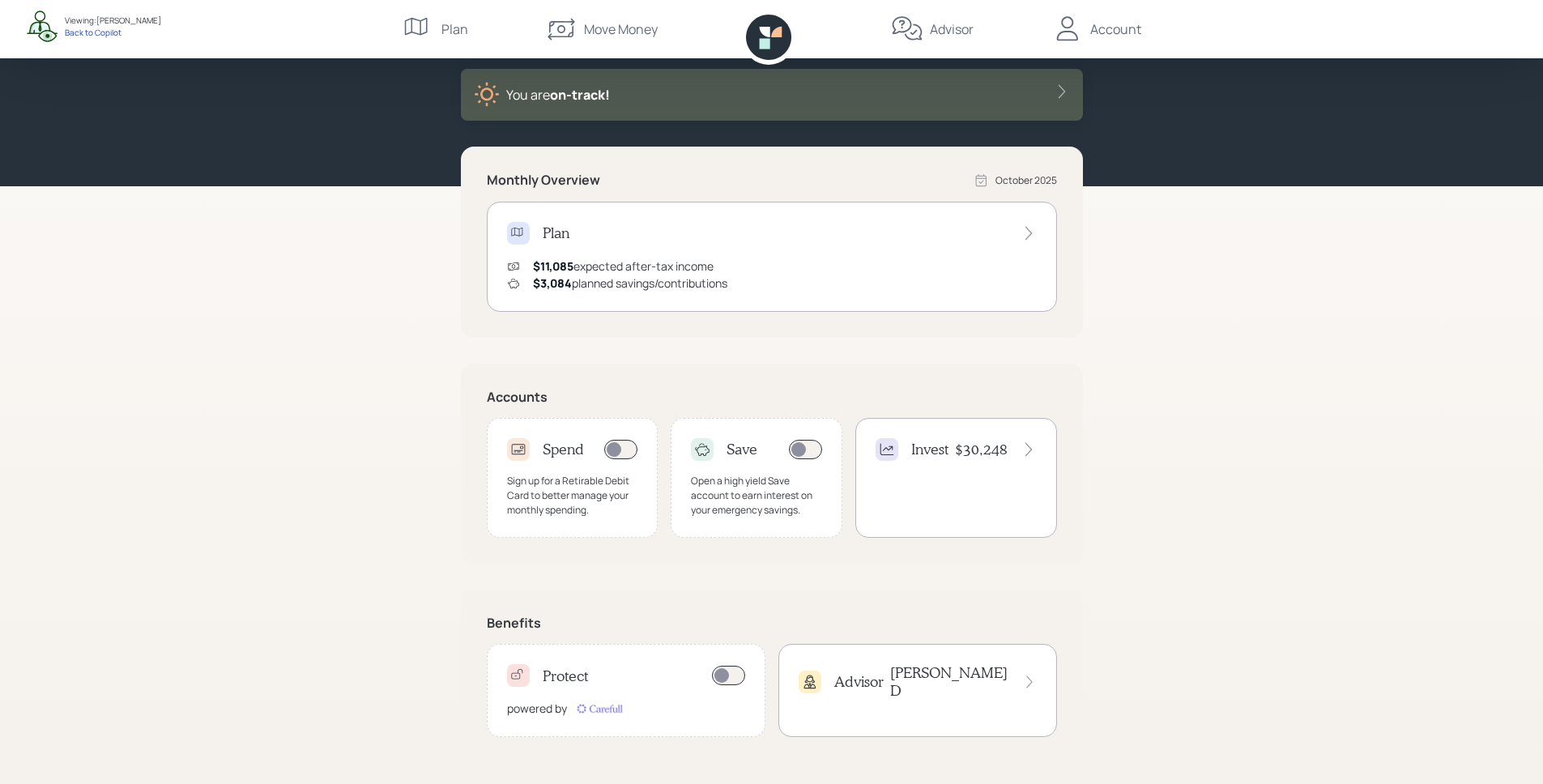
scroll to position [87, 0]
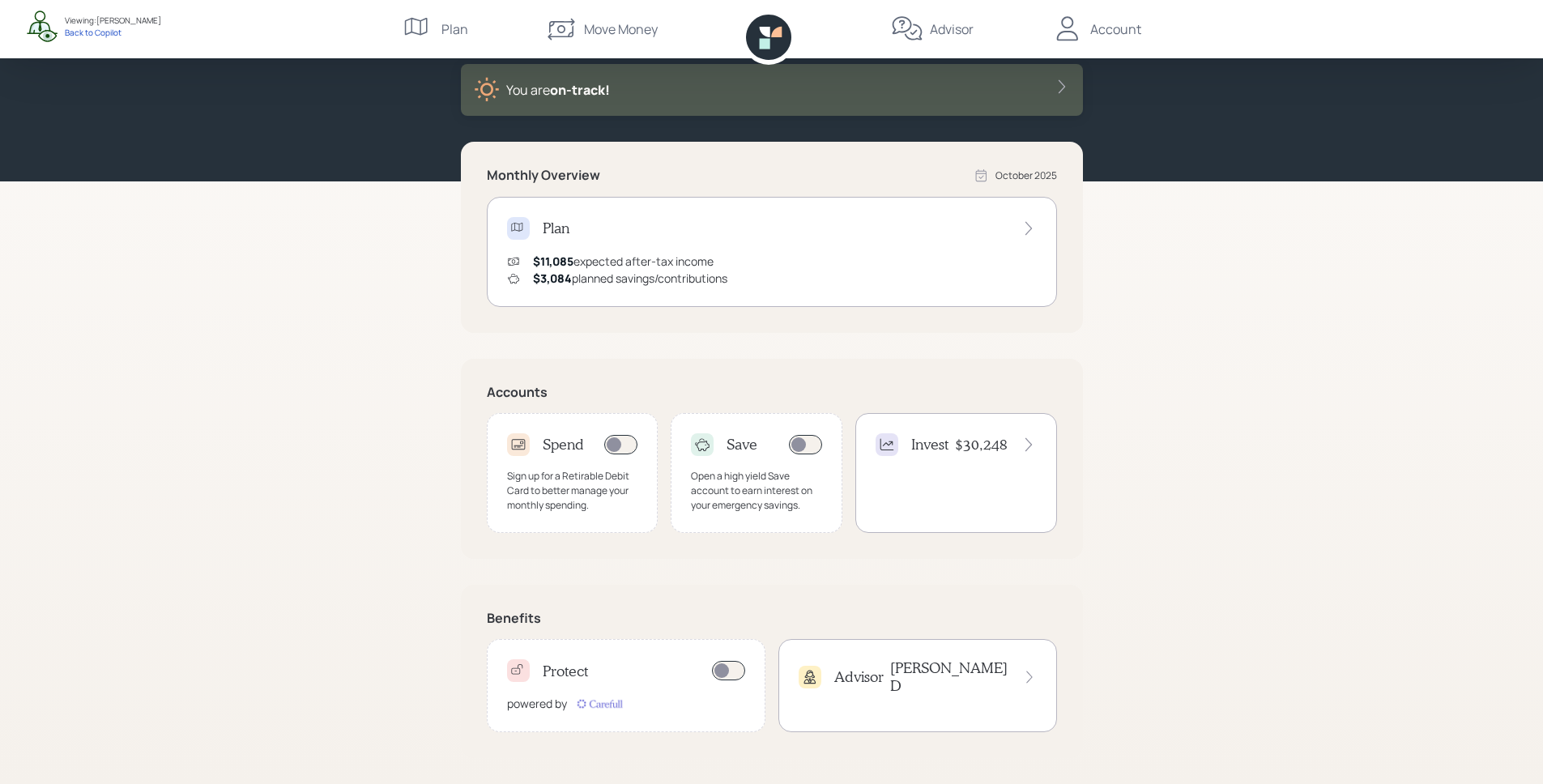
click at [543, 686] on div "Protect powered by" at bounding box center [625, 685] width 279 height 93
click at [1342, 402] on div "Good Afternoon , John You are on‑track! Monthly Overview October 2025 Plan $11,…" at bounding box center [771, 348] width 1543 height 871
click at [926, 693] on div "Advisor James D" at bounding box center [917, 685] width 279 height 93
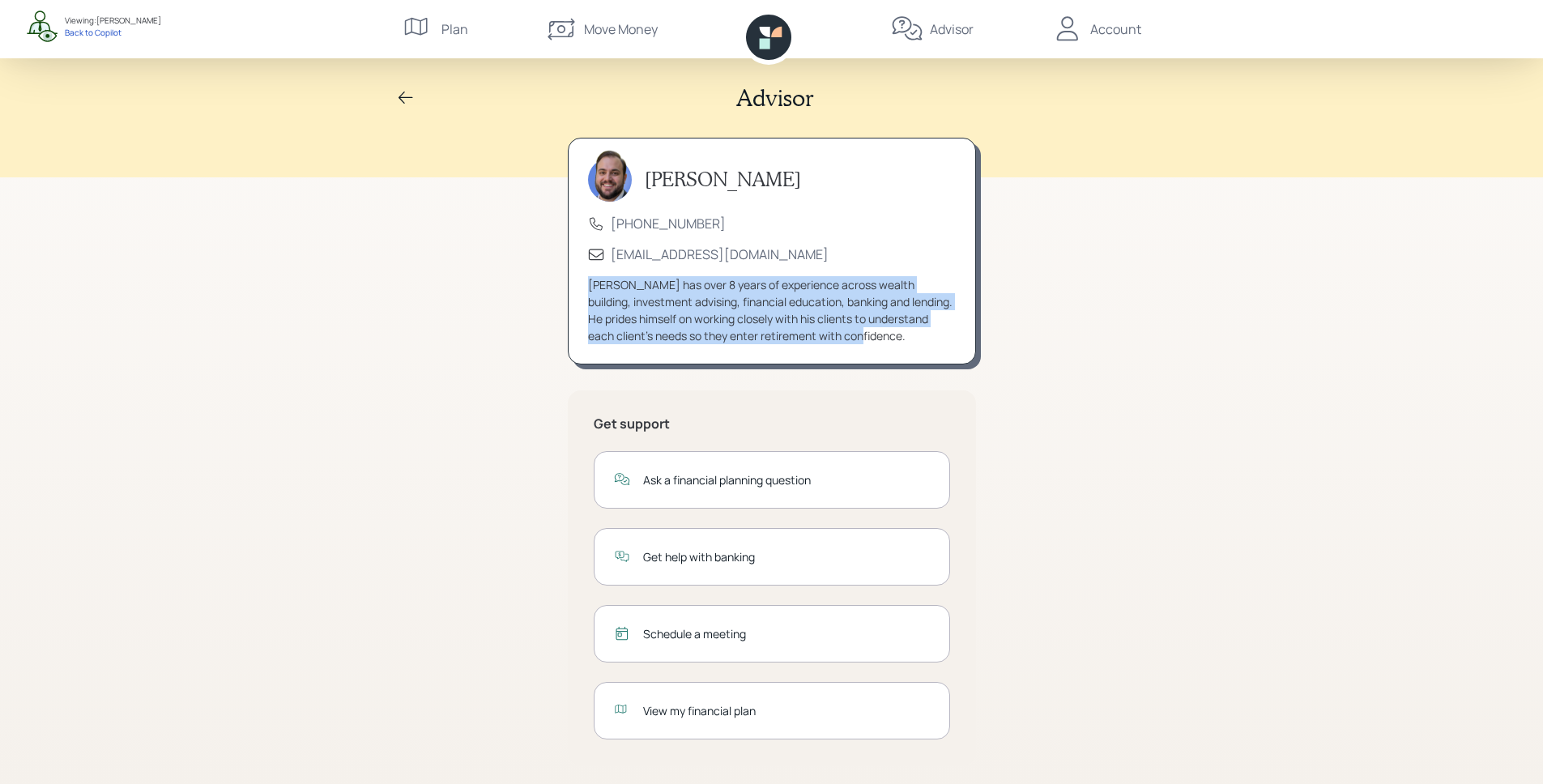
drag, startPoint x: 584, startPoint y: 284, endPoint x: 886, endPoint y: 361, distance: 311.7
click at [886, 361] on div "James DiStasi (833) 222-1807 advisor@retirable.com James has over 8 years of ex…" at bounding box center [771, 251] width 408 height 227
click at [900, 308] on div "[PERSON_NAME] has over 8 years of experience across wealth building, investment…" at bounding box center [771, 310] width 368 height 68
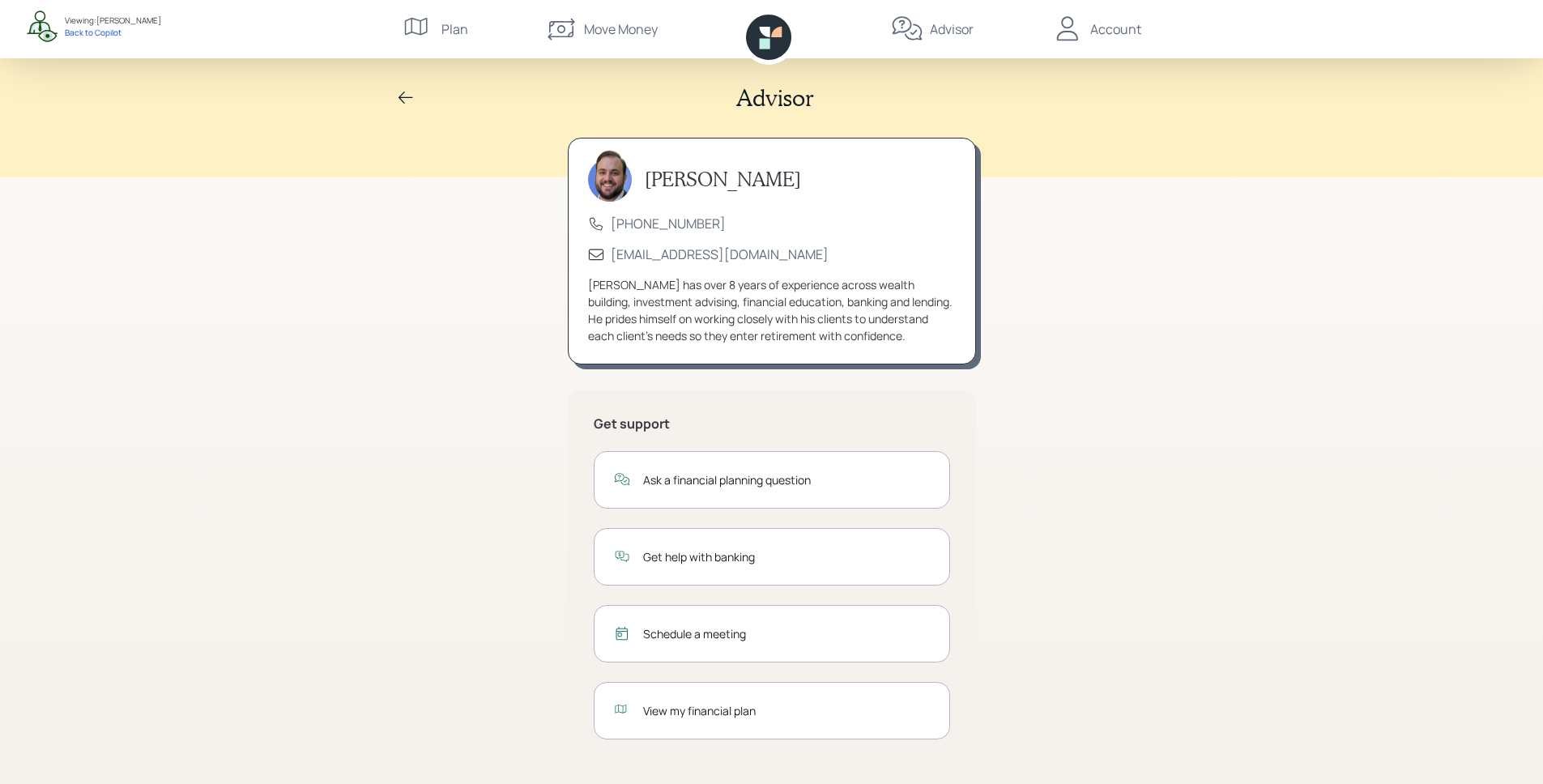
click at [692, 568] on div "Get help with banking" at bounding box center [772, 557] width 356 height 58
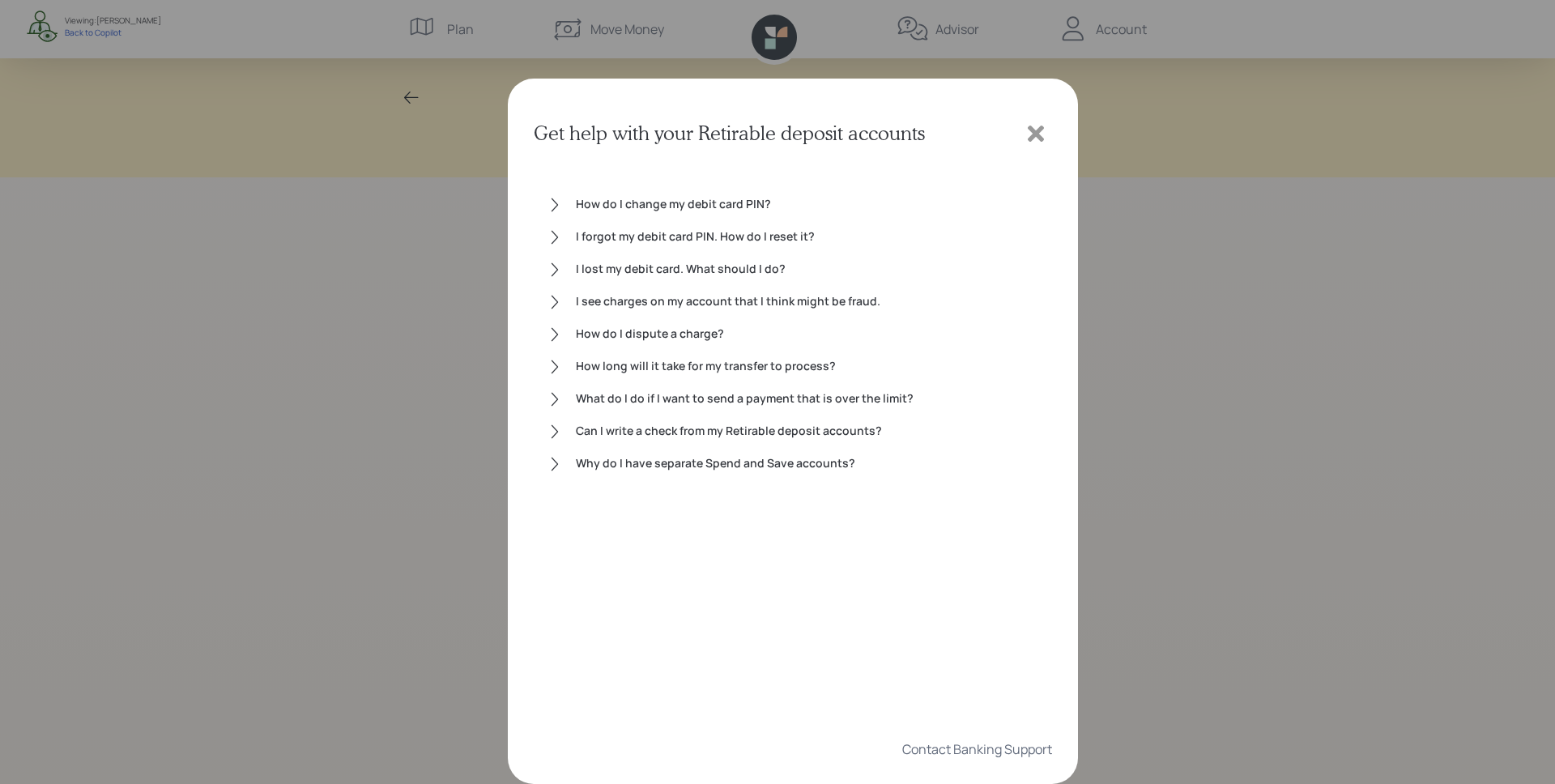
click at [1031, 134] on icon at bounding box center [1036, 134] width 24 height 24
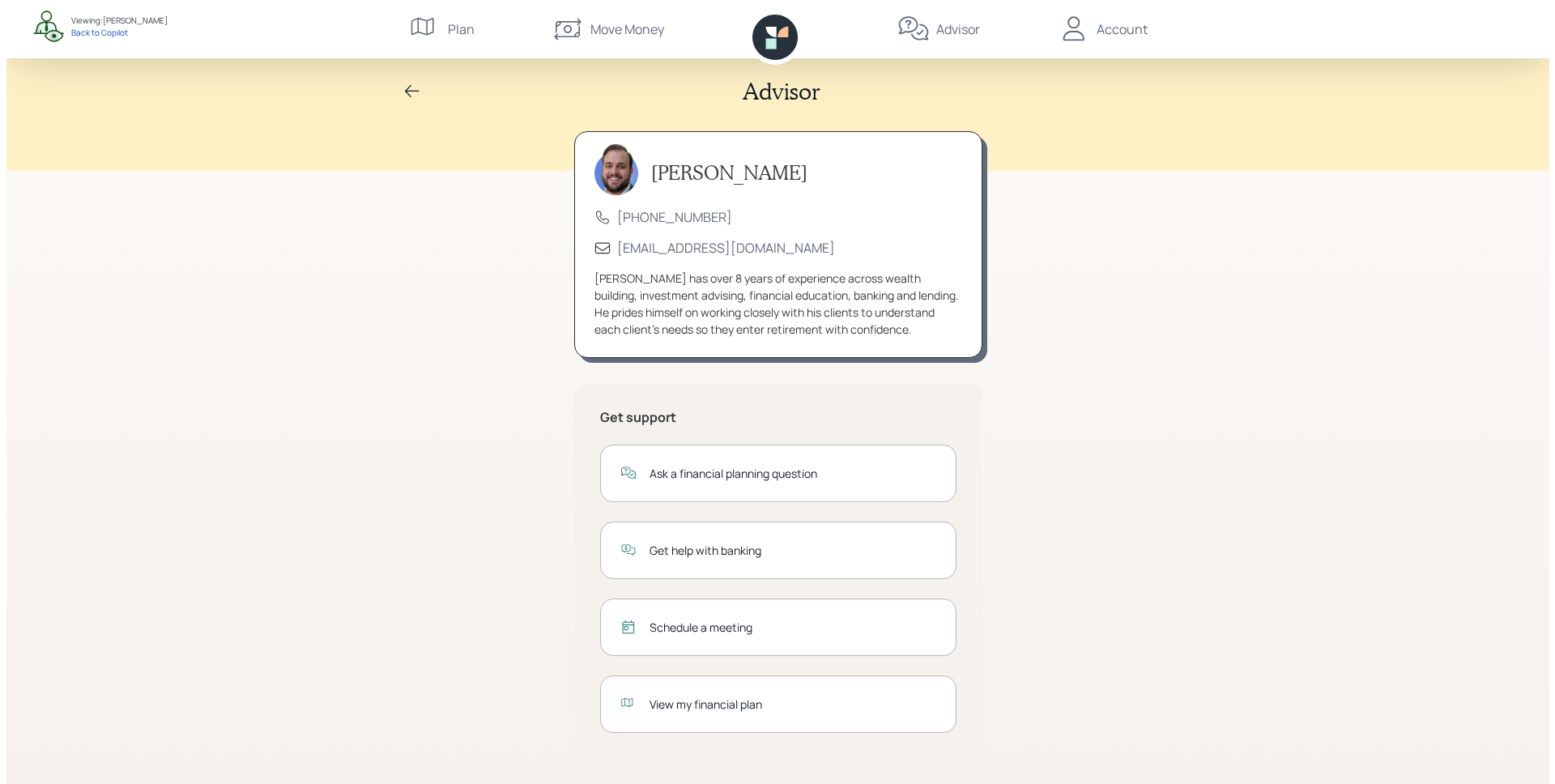
scroll to position [7, 0]
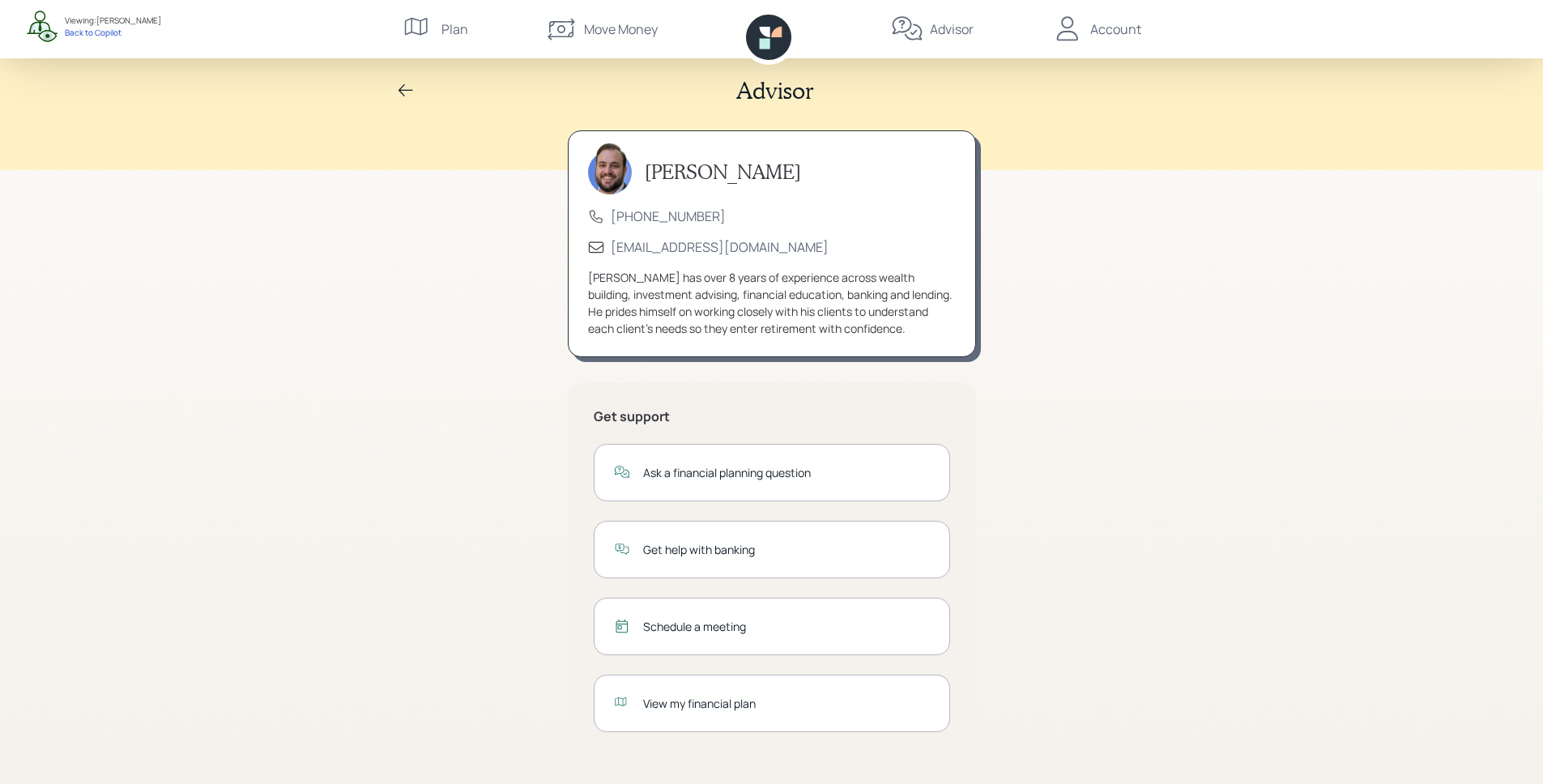
click at [658, 613] on div "Schedule a meeting" at bounding box center [772, 626] width 356 height 58
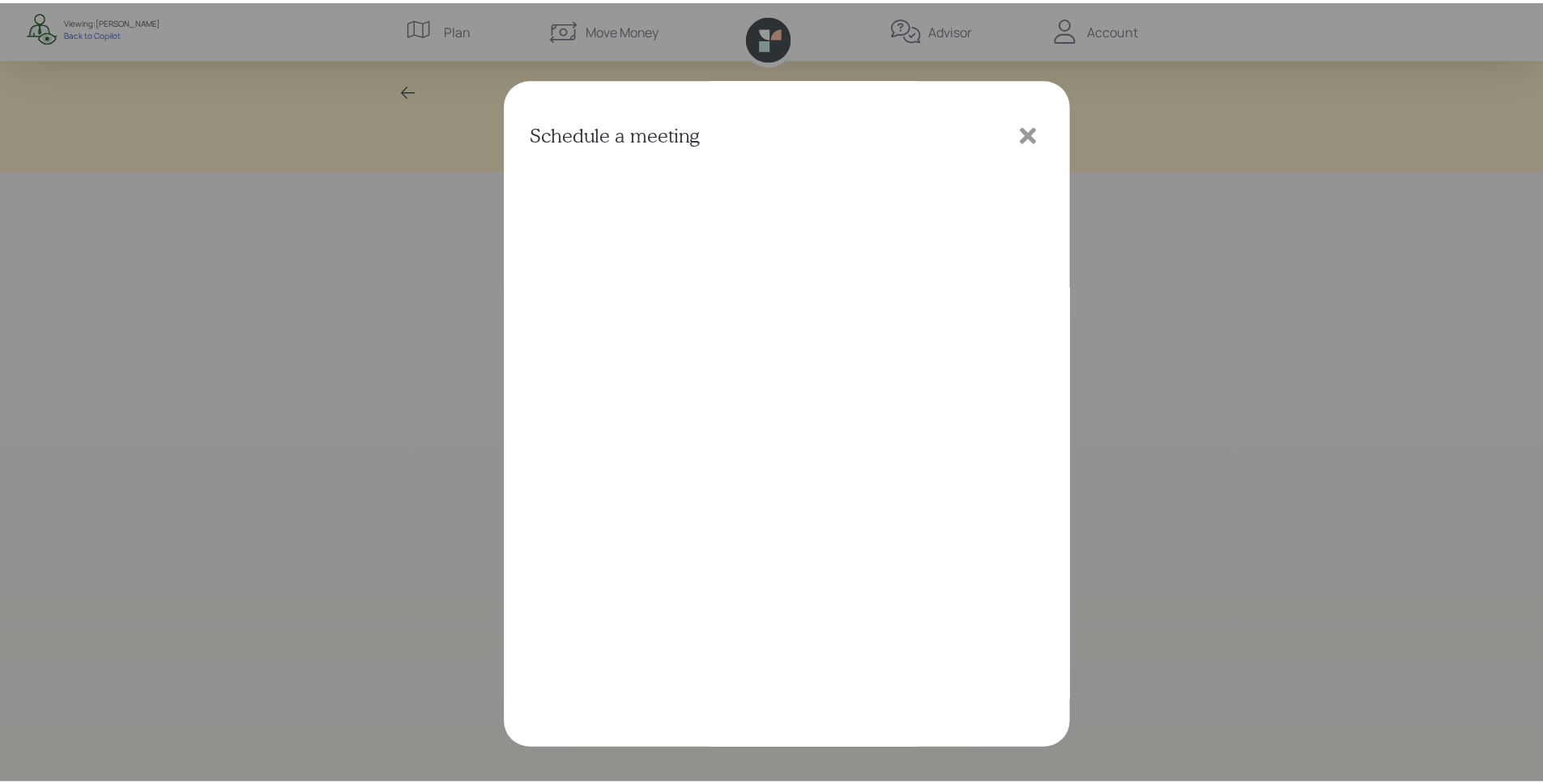
scroll to position [4, 0]
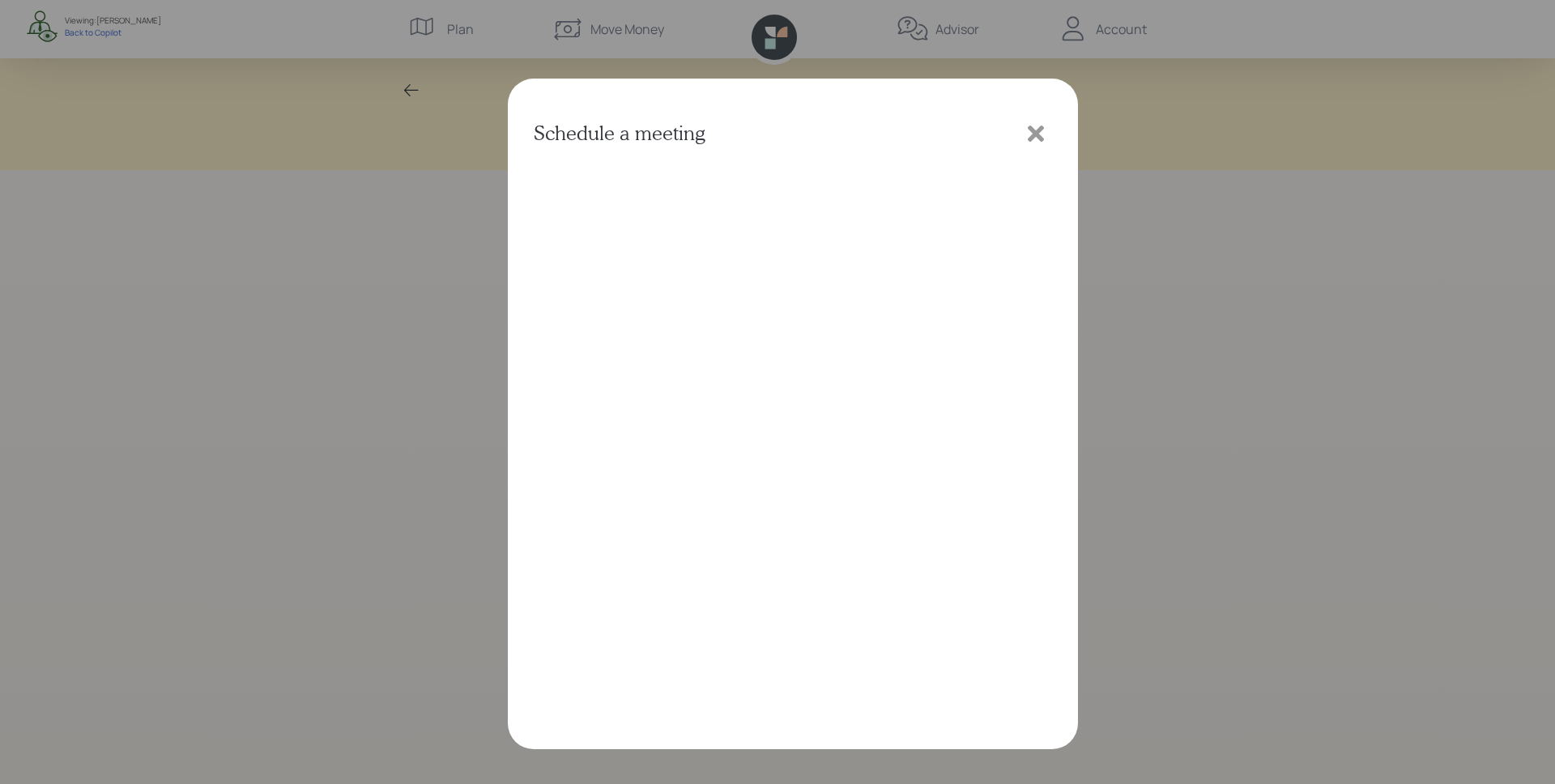
click at [1032, 128] on icon at bounding box center [1036, 134] width 17 height 17
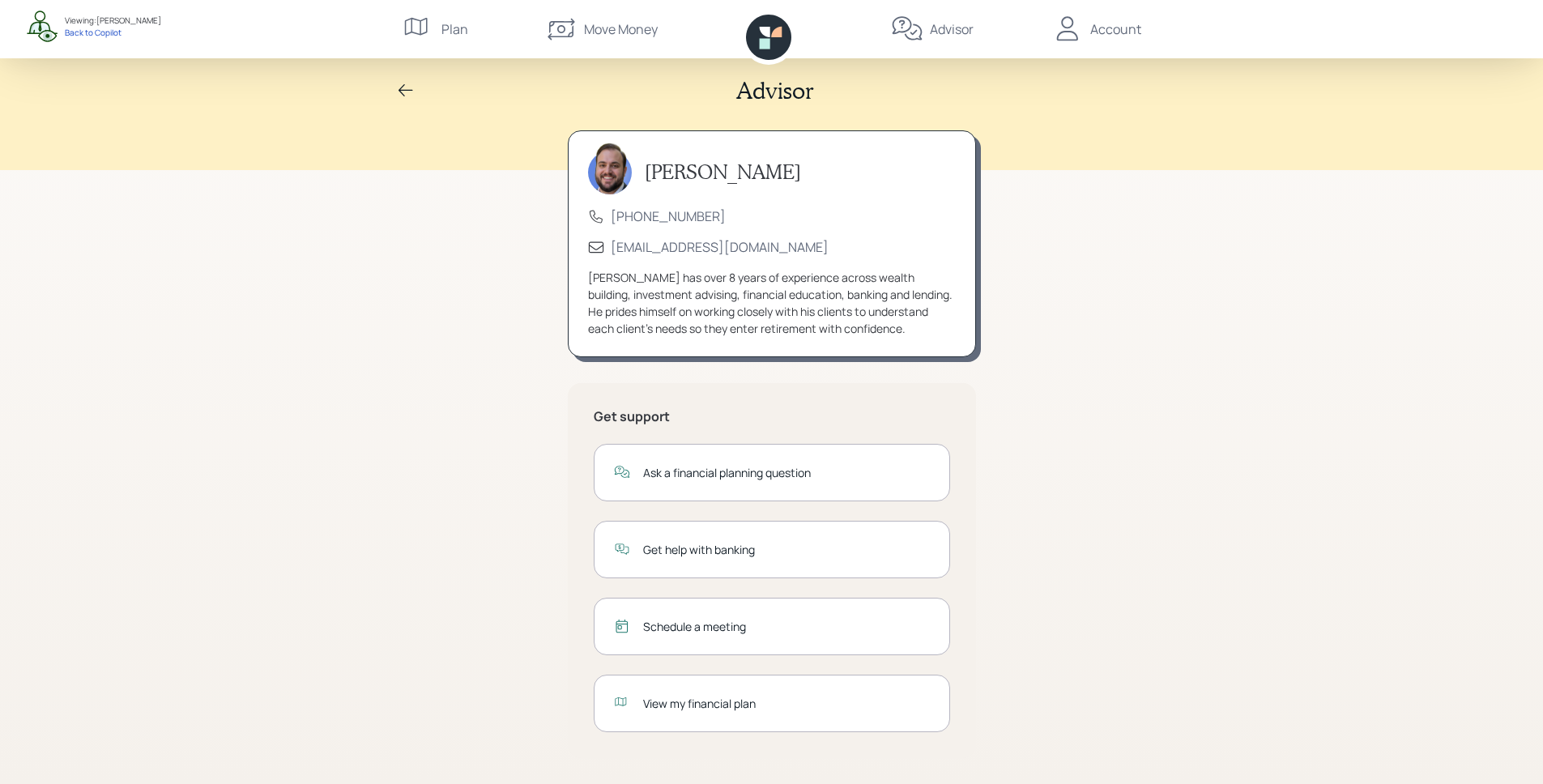
click at [1231, 617] on div "Advisor James DiStasi (833) 222-1807 advisor@retirable.com James has over 8 yea…" at bounding box center [771, 389] width 1543 height 791
click at [1108, 29] on div "Account" at bounding box center [1115, 29] width 51 height 19
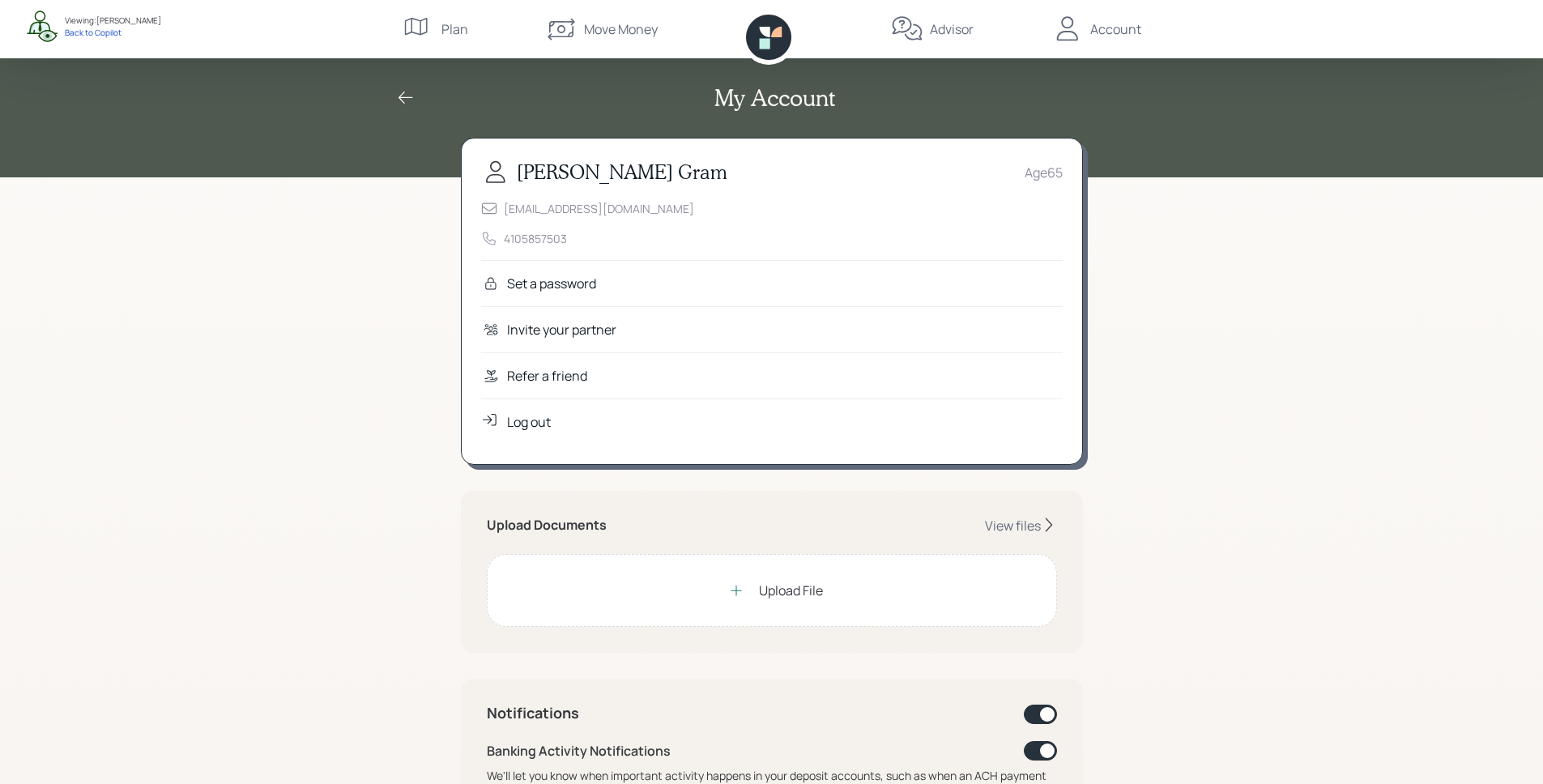
click at [548, 381] on div "Refer a friend" at bounding box center [548, 375] width 80 height 19
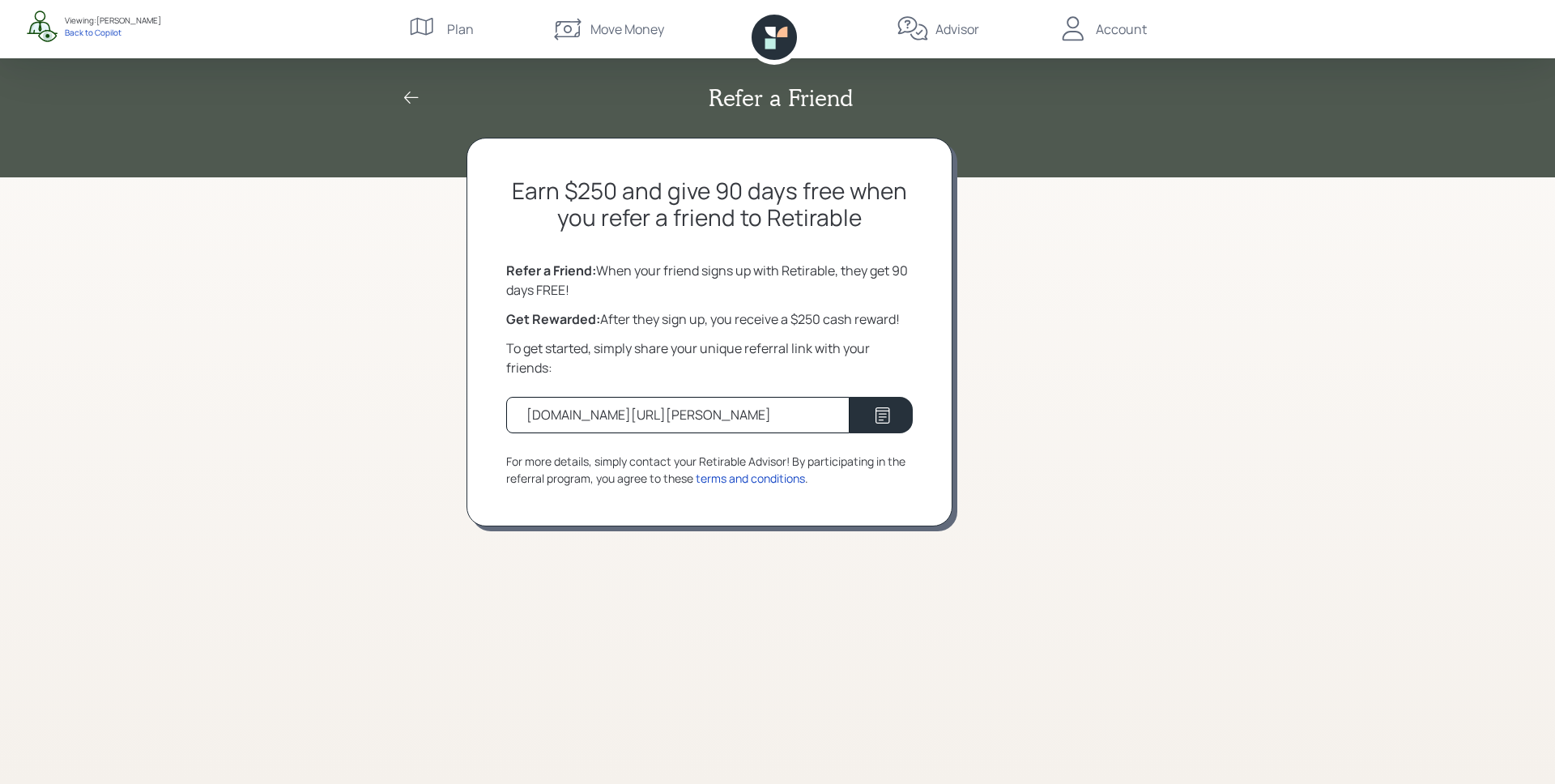
drag, startPoint x: 759, startPoint y: 423, endPoint x: 495, endPoint y: 428, distance: 264.0
click at [495, 428] on div "Earn $250 and give 90 days free when you refer a friend to Retirable Refer a Fr…" at bounding box center [709, 332] width 486 height 389
click at [410, 102] on icon at bounding box center [411, 98] width 19 height 19
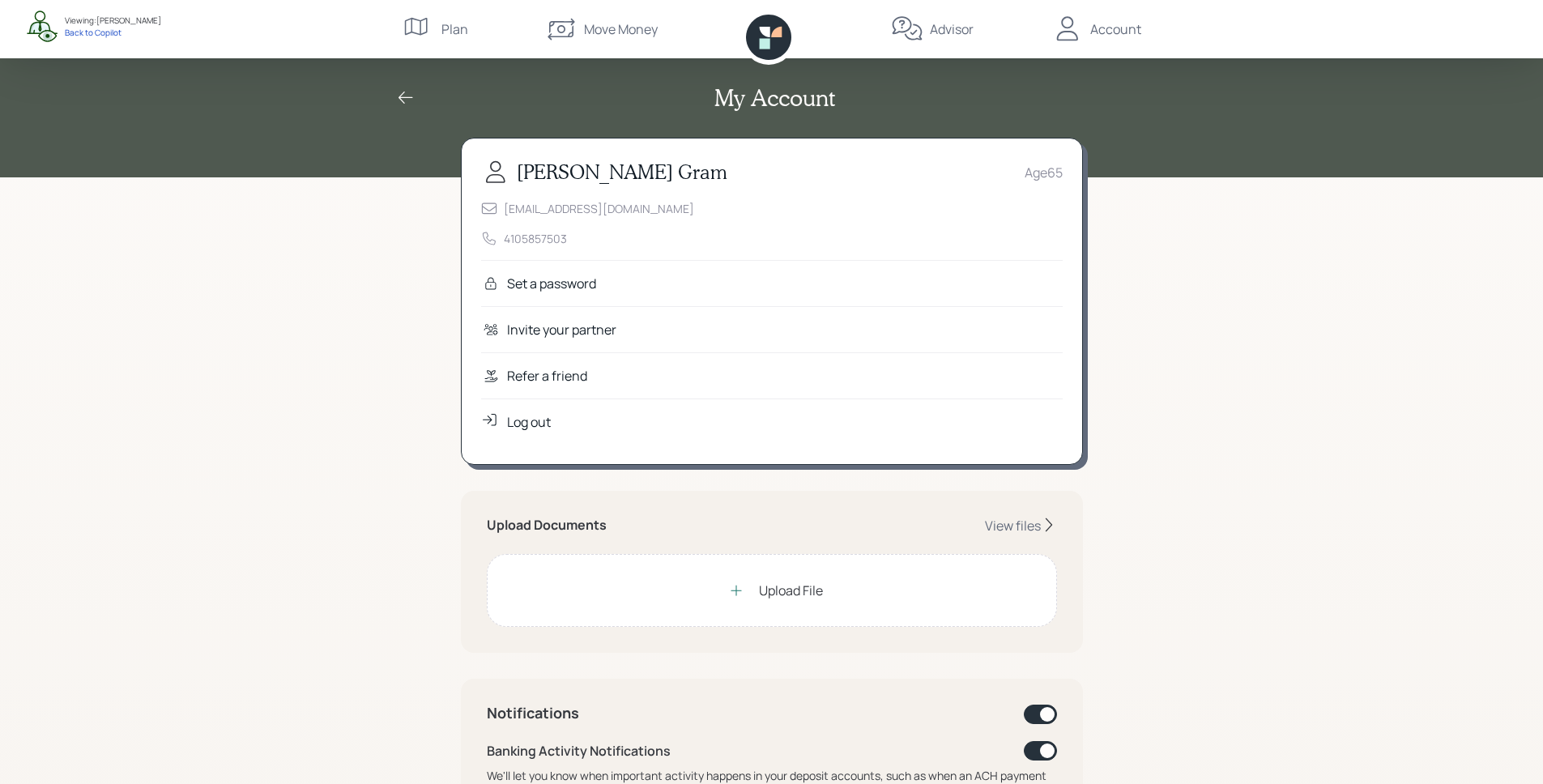
click at [775, 17] on icon at bounding box center [768, 38] width 45 height 45
